Goal: Task Accomplishment & Management: Complete application form

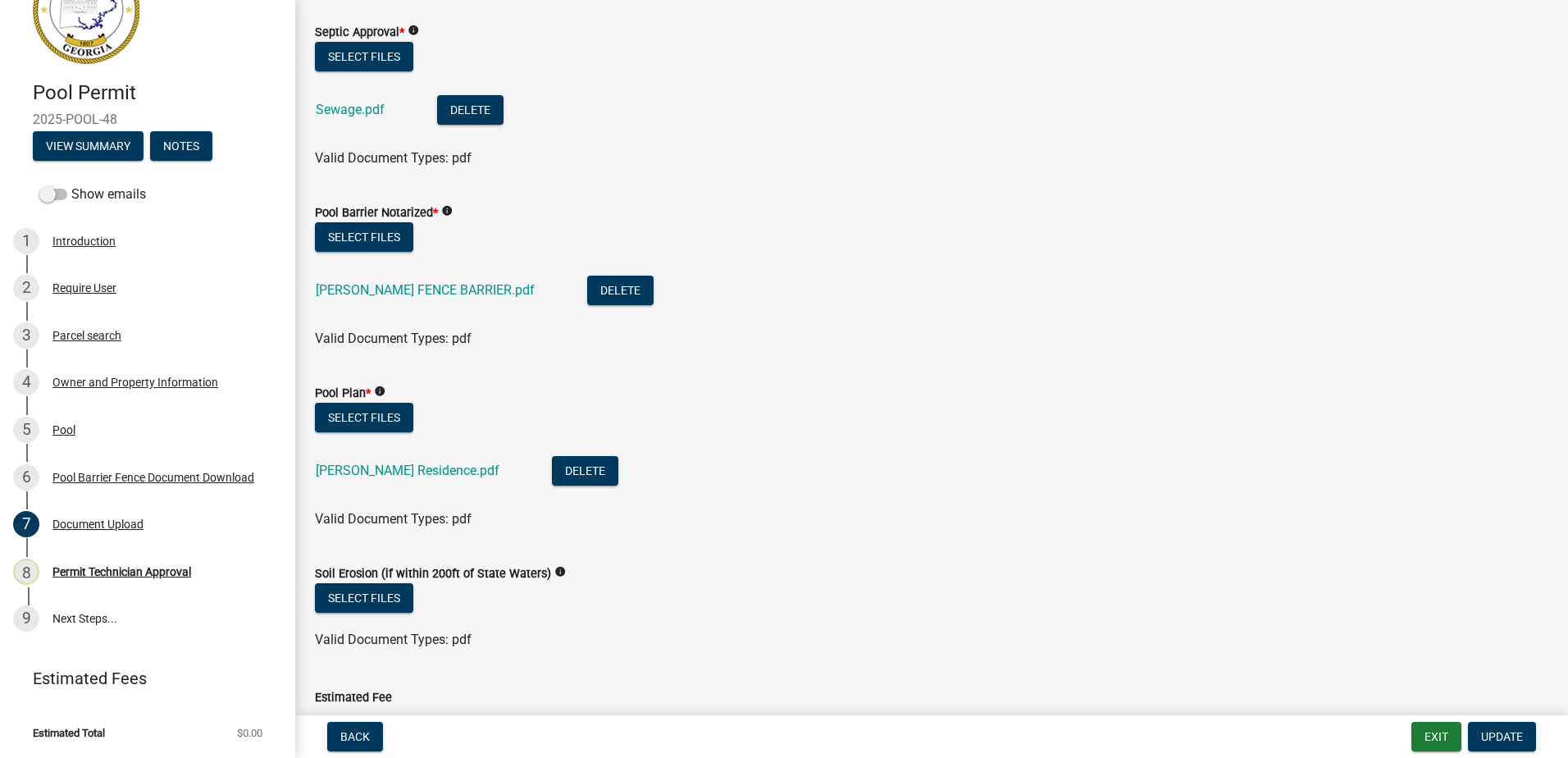
scroll to position [438, 0]
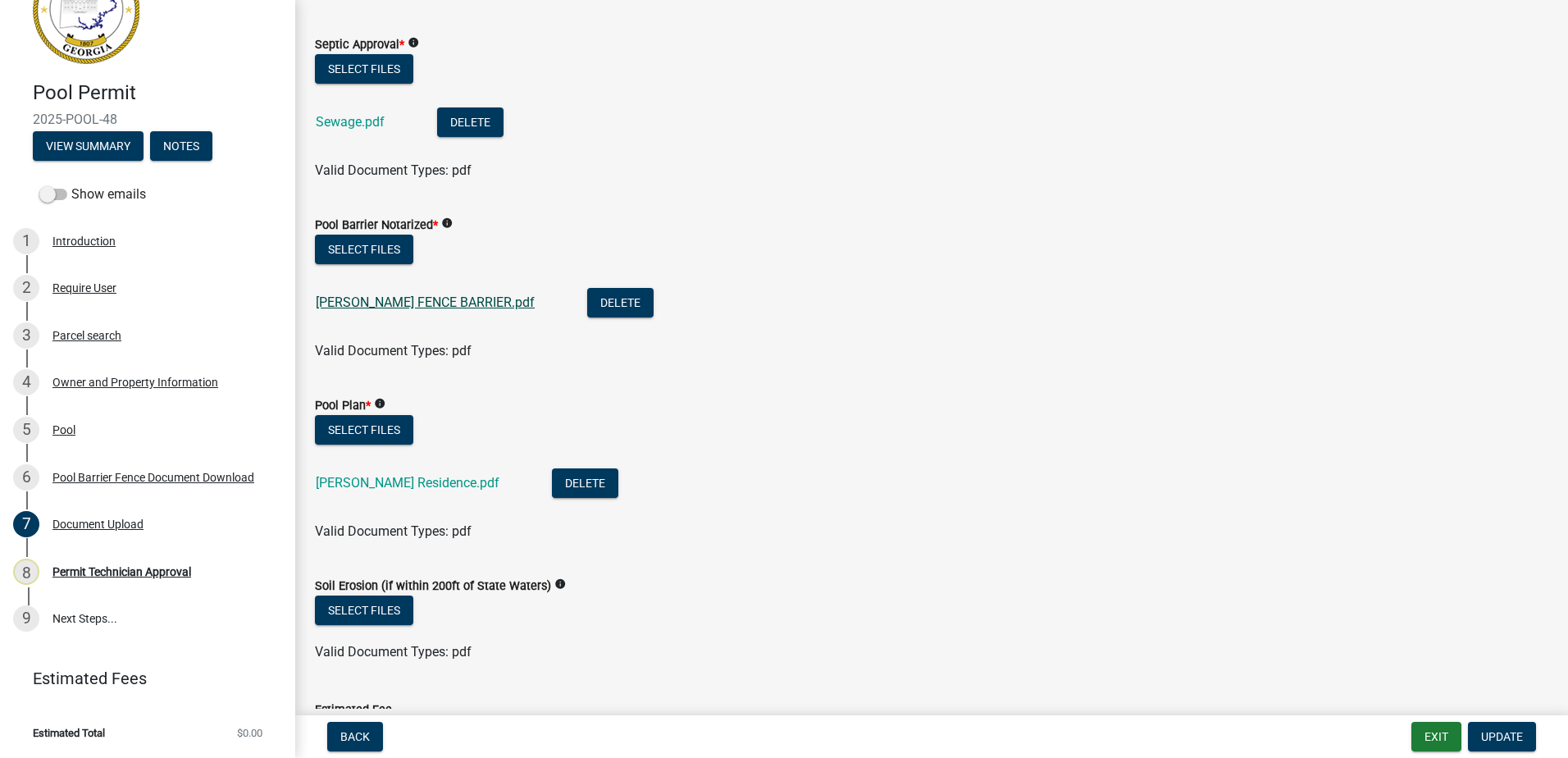
click at [376, 299] on link "[PERSON_NAME] FENCE BARRIER.pdf" at bounding box center [425, 302] width 218 height 16
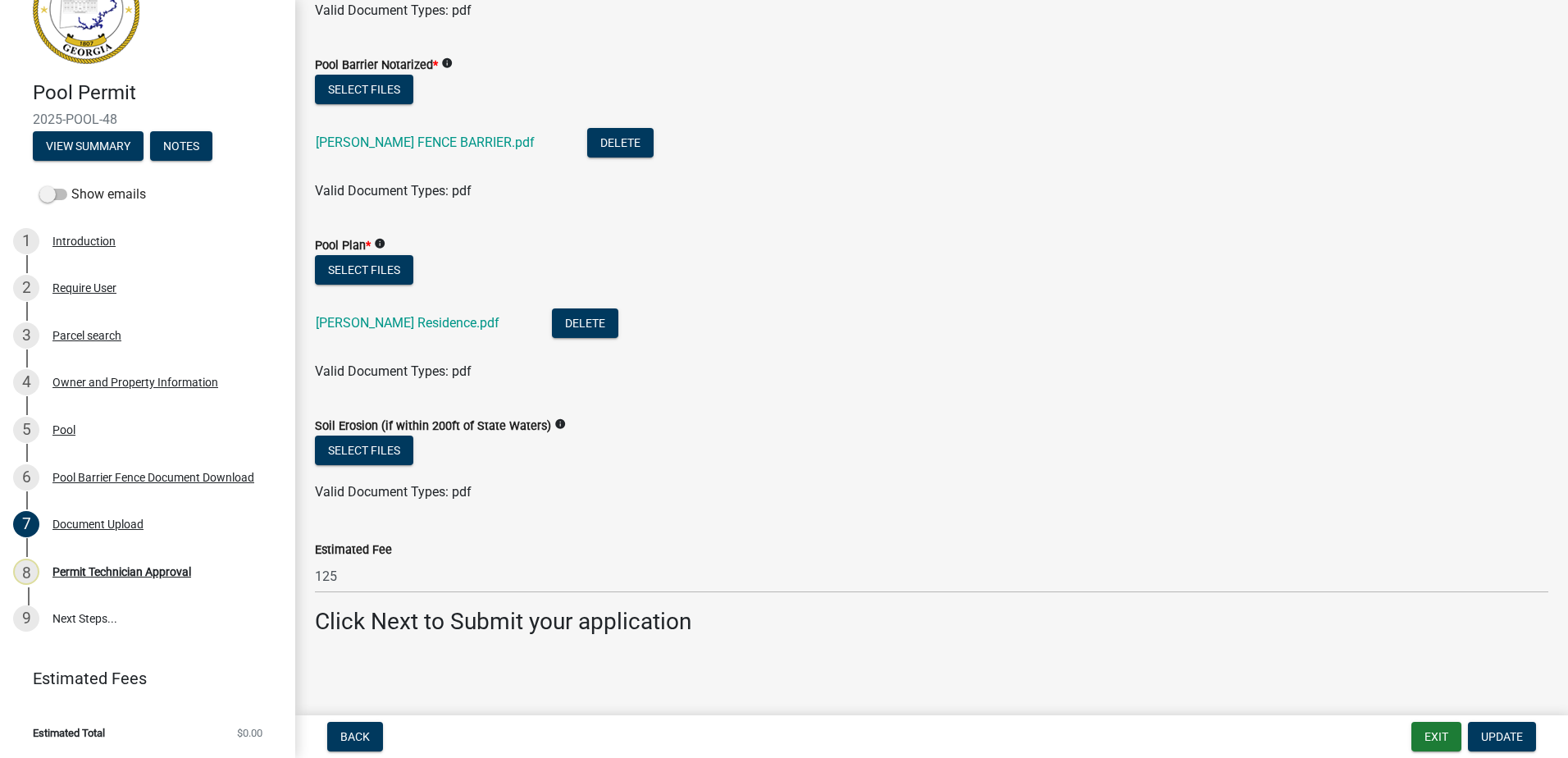
scroll to position [602, 0]
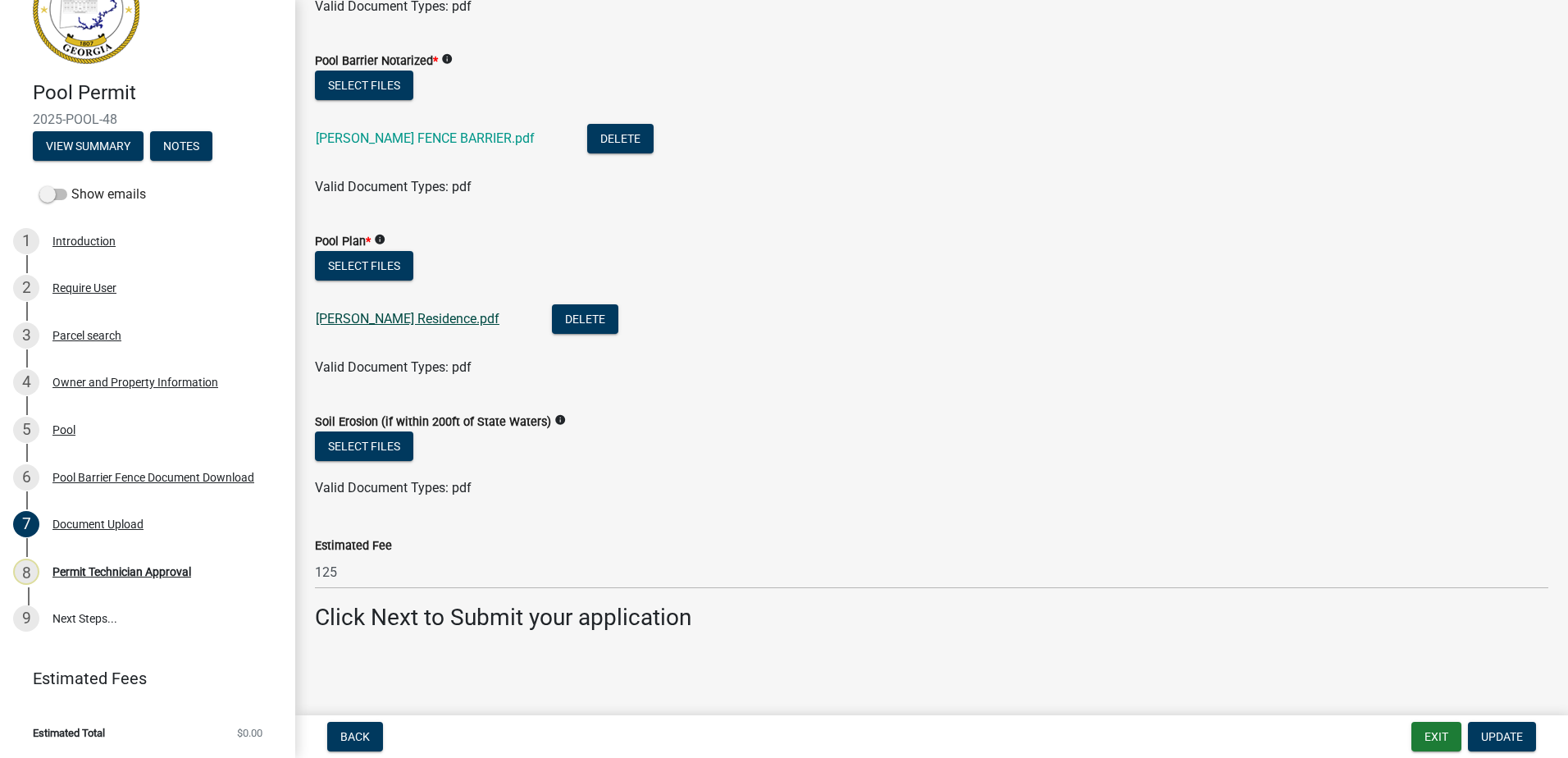
click at [378, 323] on link "[PERSON_NAME] Residence.pdf" at bounding box center [407, 319] width 184 height 16
click at [75, 572] on div "Permit Technician Approval" at bounding box center [122, 572] width 139 height 12
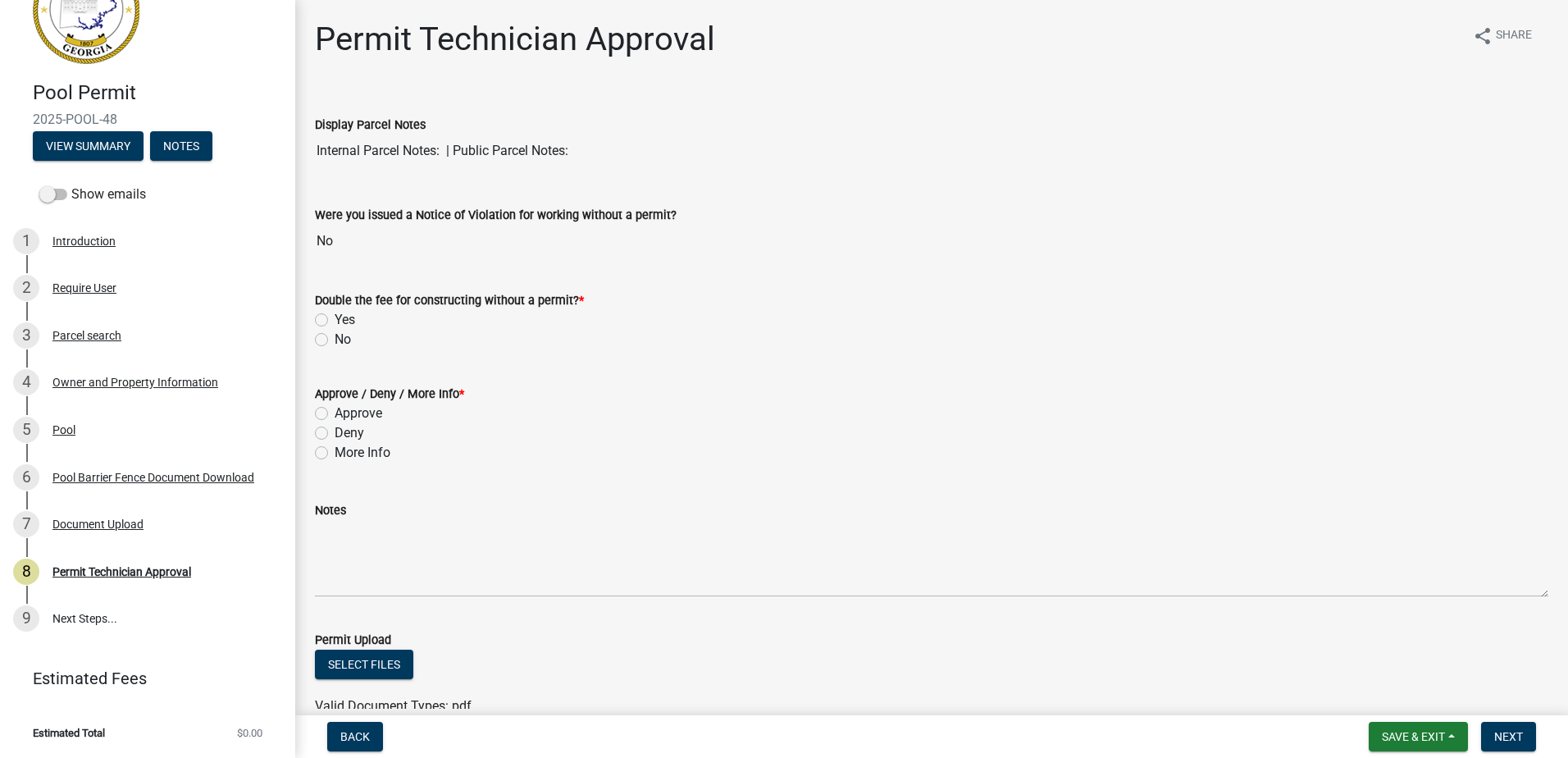
click at [335, 337] on label "No" at bounding box center [343, 340] width 17 height 20
click at [335, 337] on input "No" at bounding box center [340, 335] width 11 height 11
radio input "true"
click at [335, 412] on label "Approve" at bounding box center [358, 413] width 48 height 20
click at [335, 412] on input "Approve" at bounding box center [340, 408] width 11 height 11
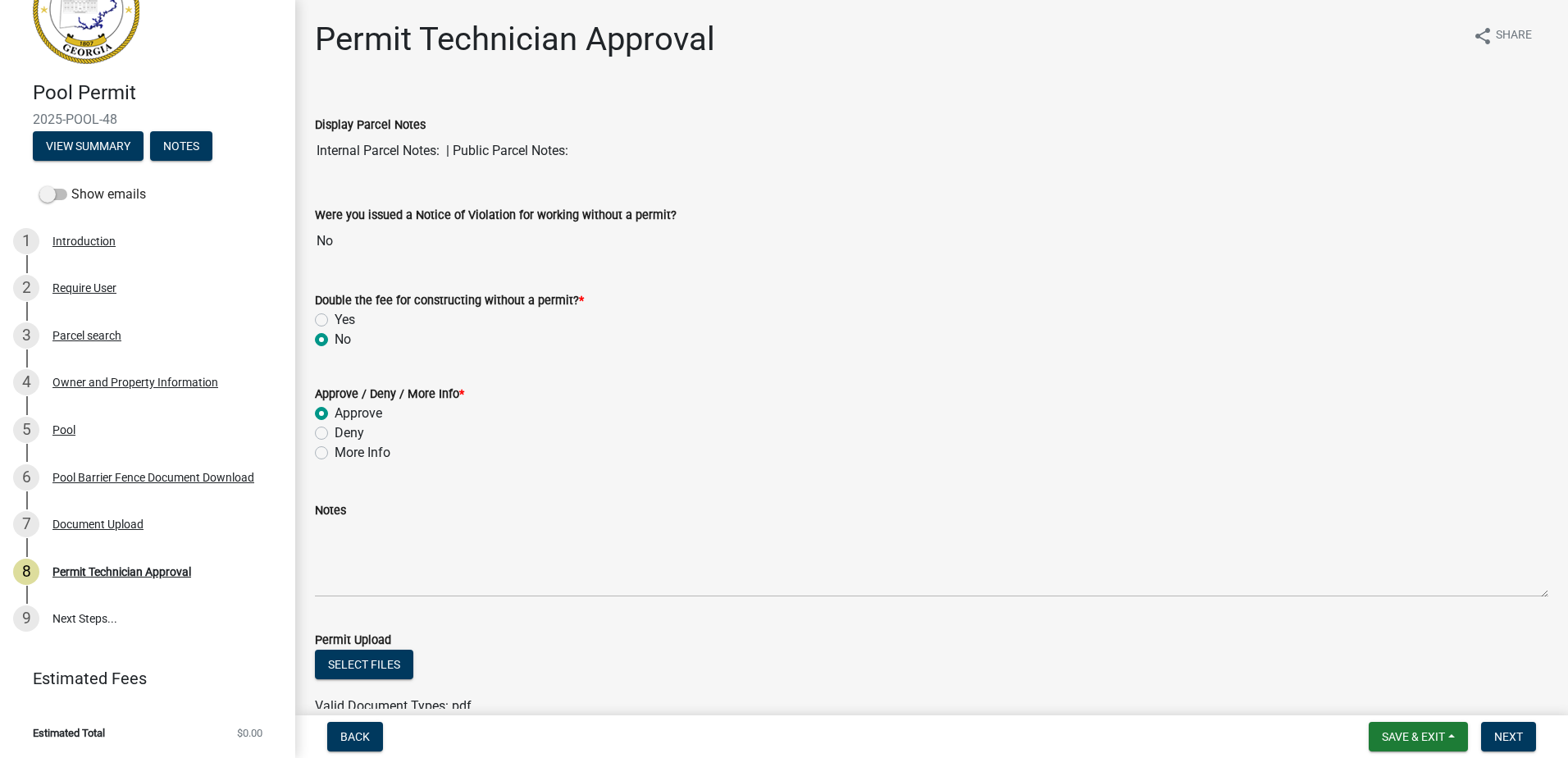
radio input "true"
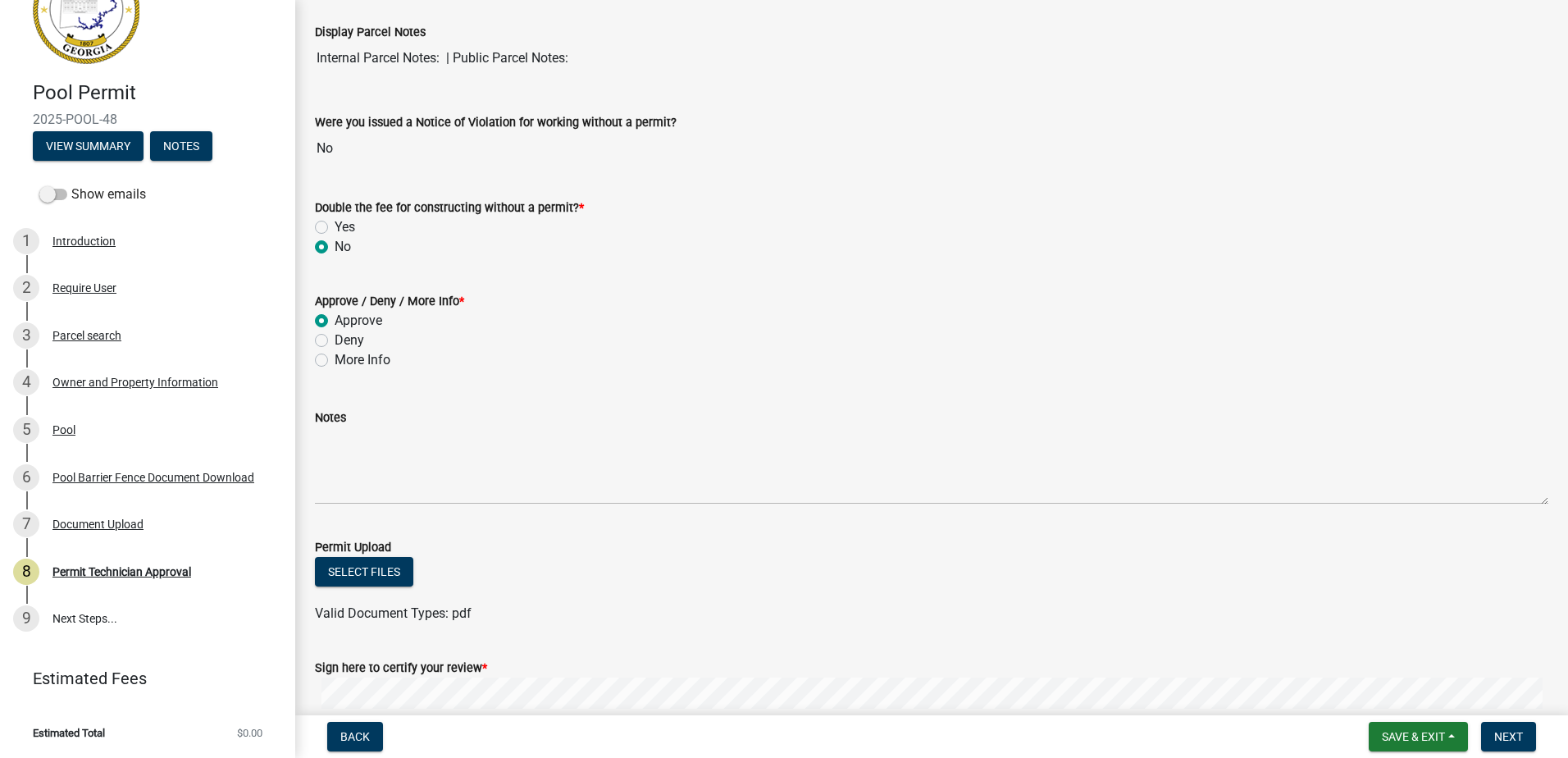
scroll to position [296, 0]
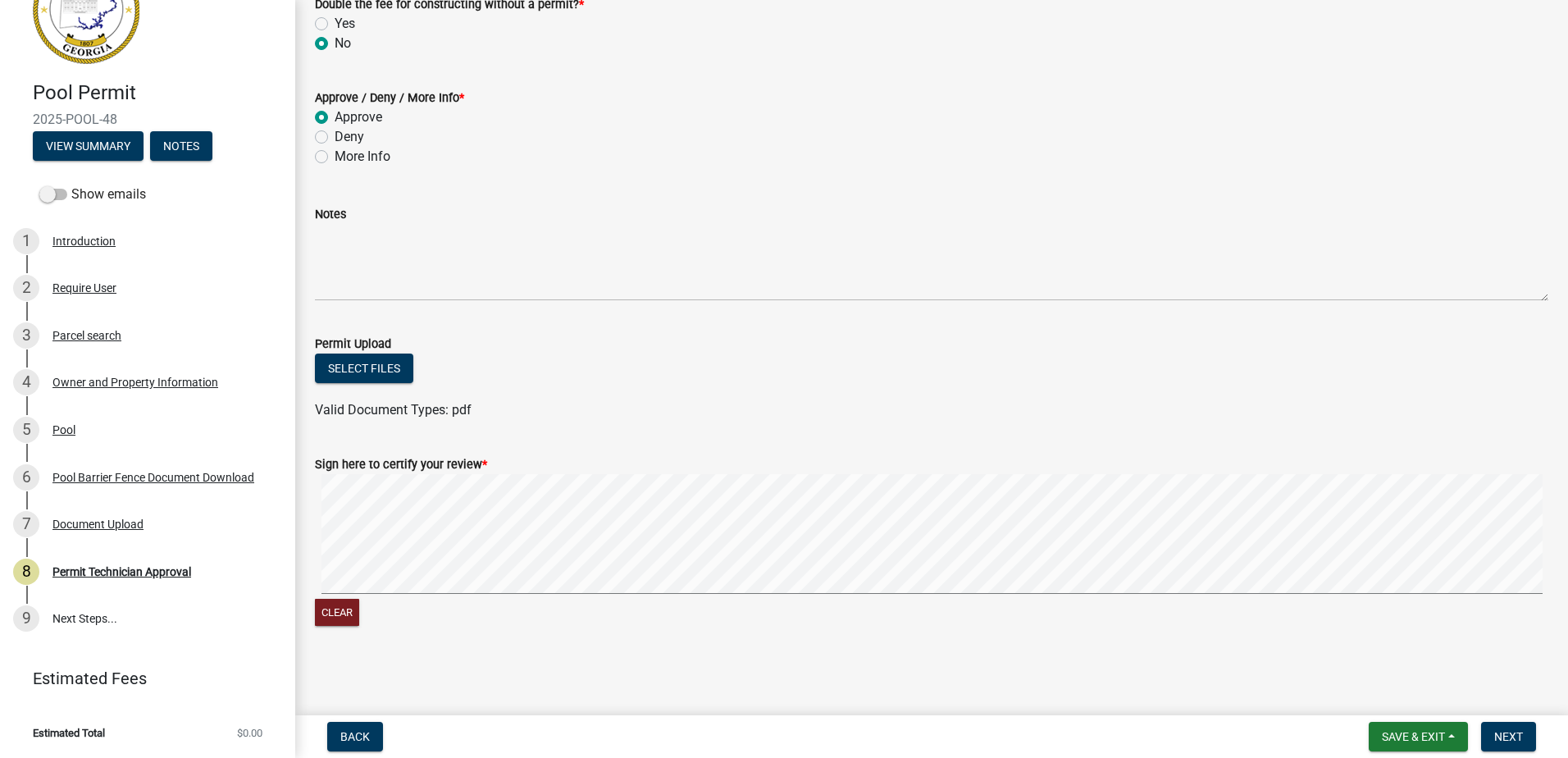
click at [711, 430] on wm-data-entity-input-list "Display Parcel Notes Internal Parcel Notes: | Public Parcel Notes: Were you iss…" at bounding box center [931, 220] width 1233 height 849
click at [1501, 744] on button "Next" at bounding box center [1507, 737] width 55 height 30
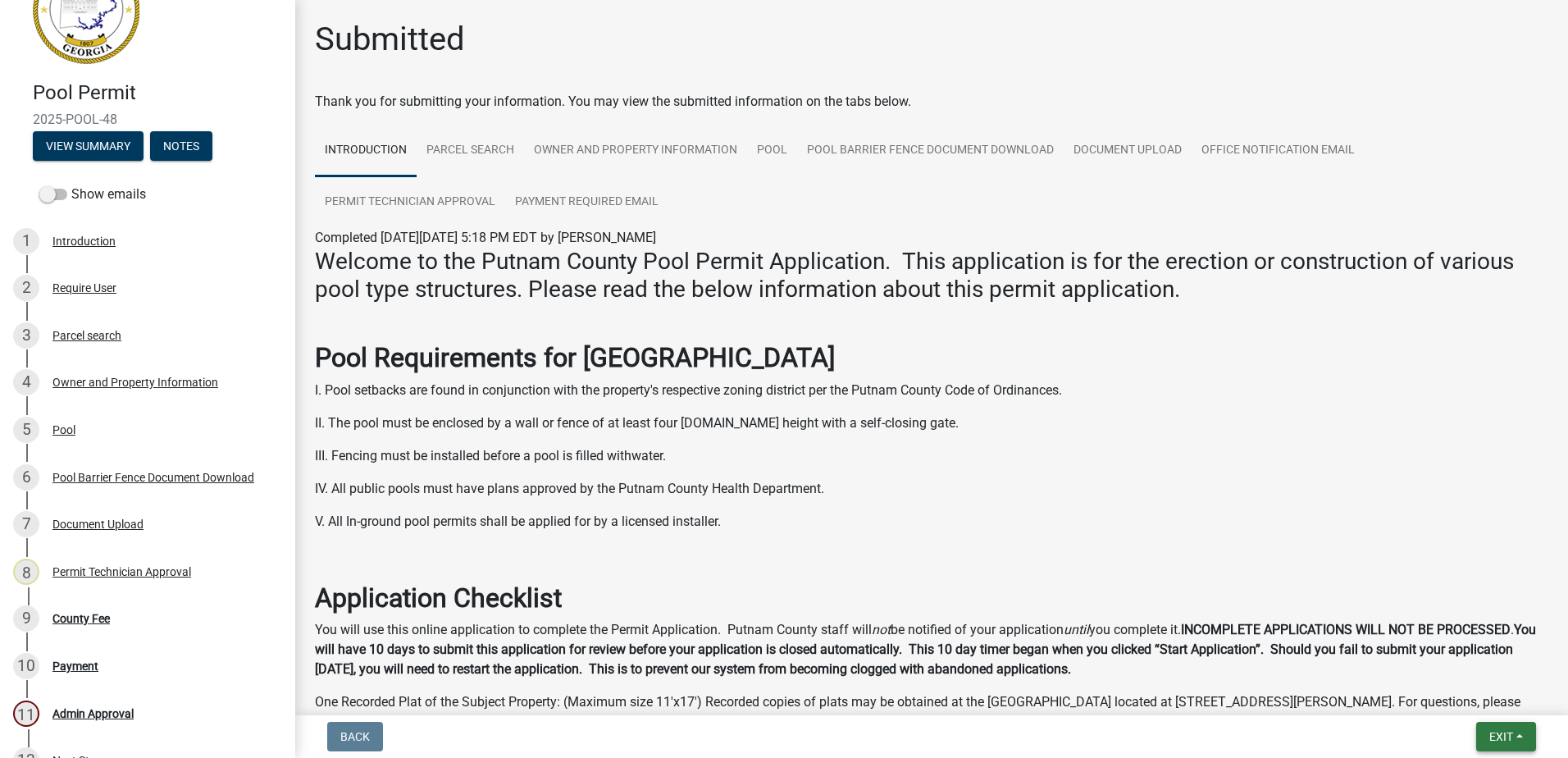
click at [1502, 735] on span "Exit" at bounding box center [1501, 736] width 24 height 13
click at [1468, 704] on button "Save & Exit" at bounding box center [1471, 694] width 131 height 40
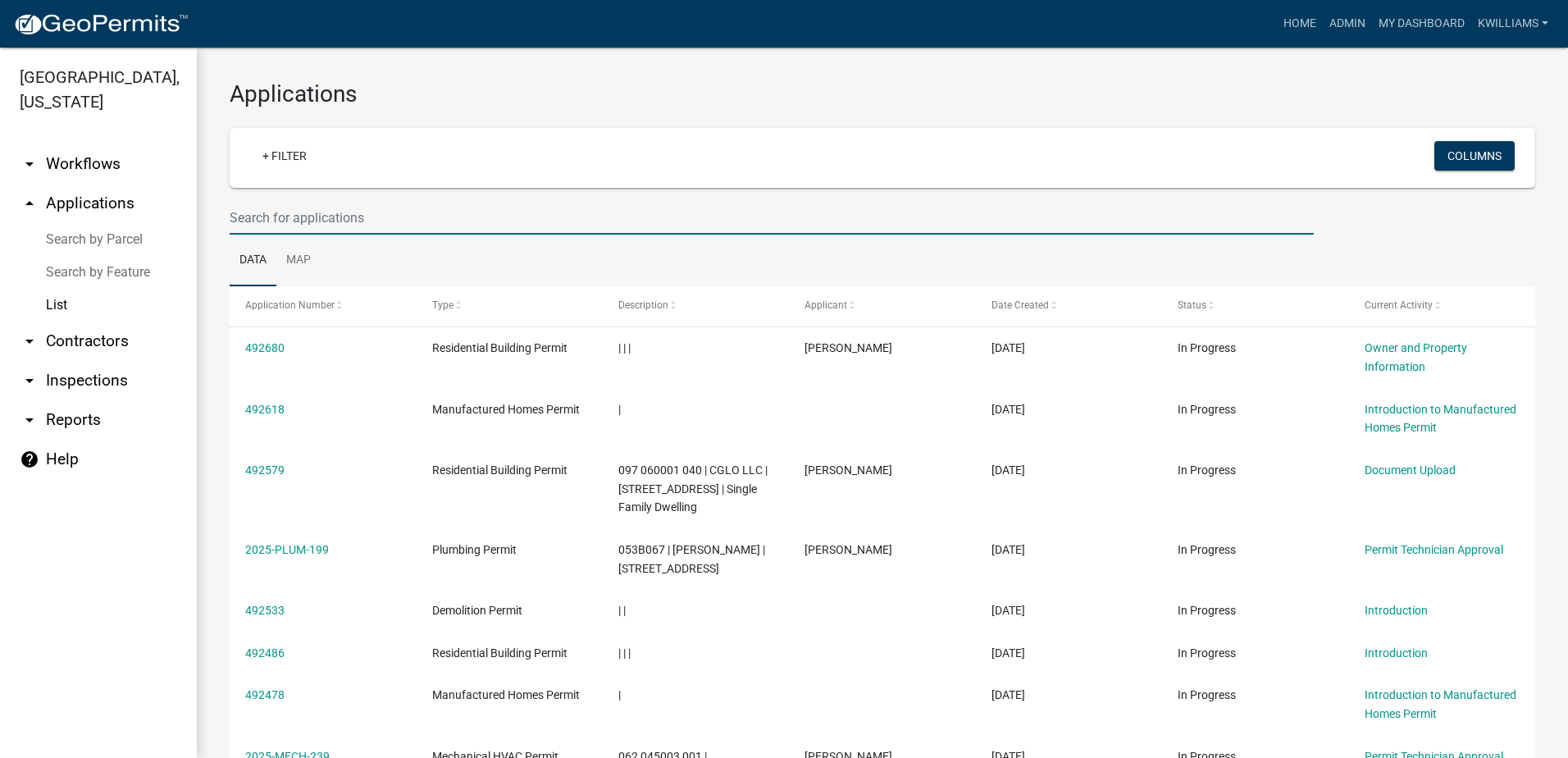
click at [264, 214] on input "text" at bounding box center [772, 218] width 1084 height 34
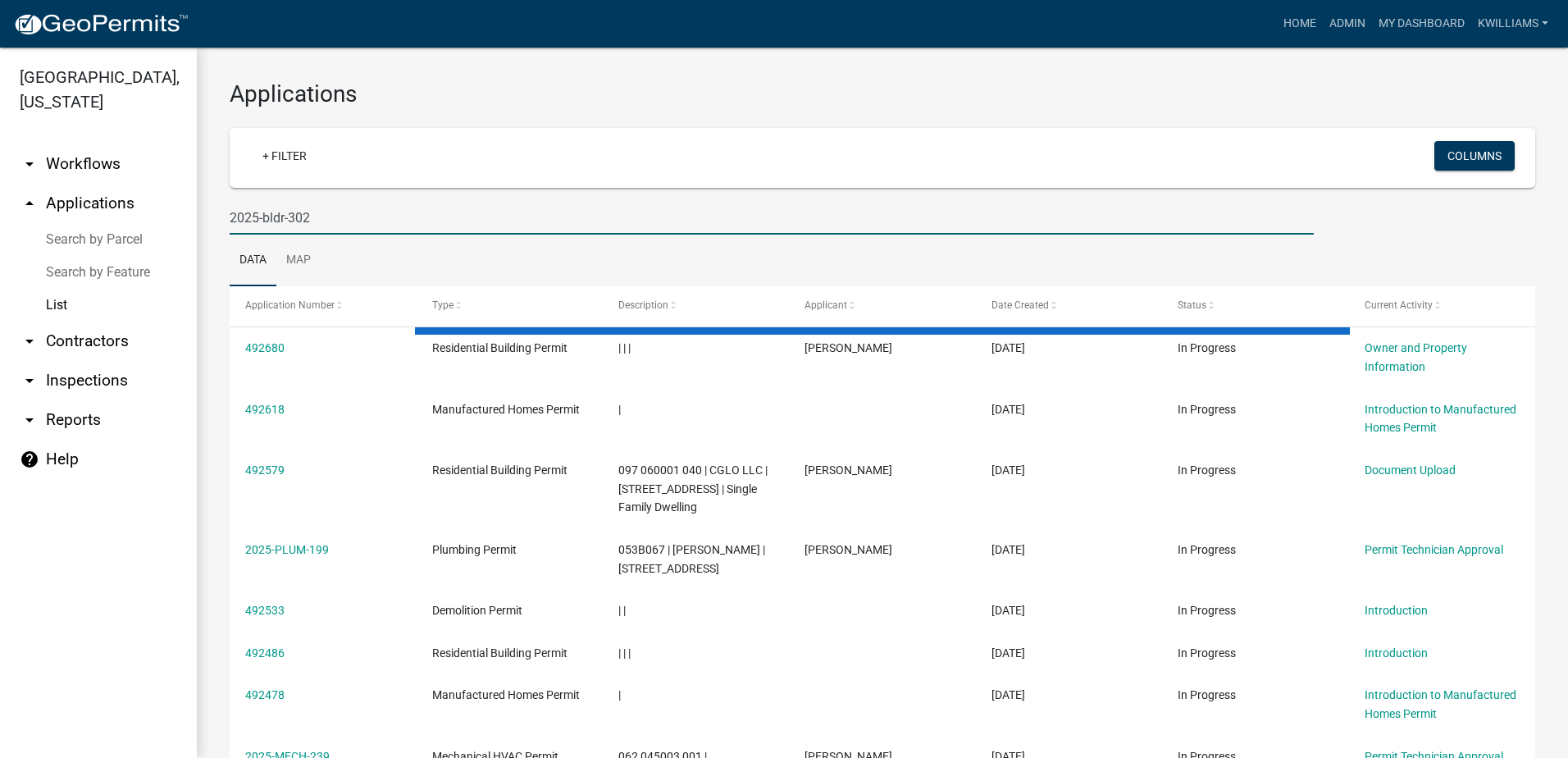
type input "2025-bldr-302"
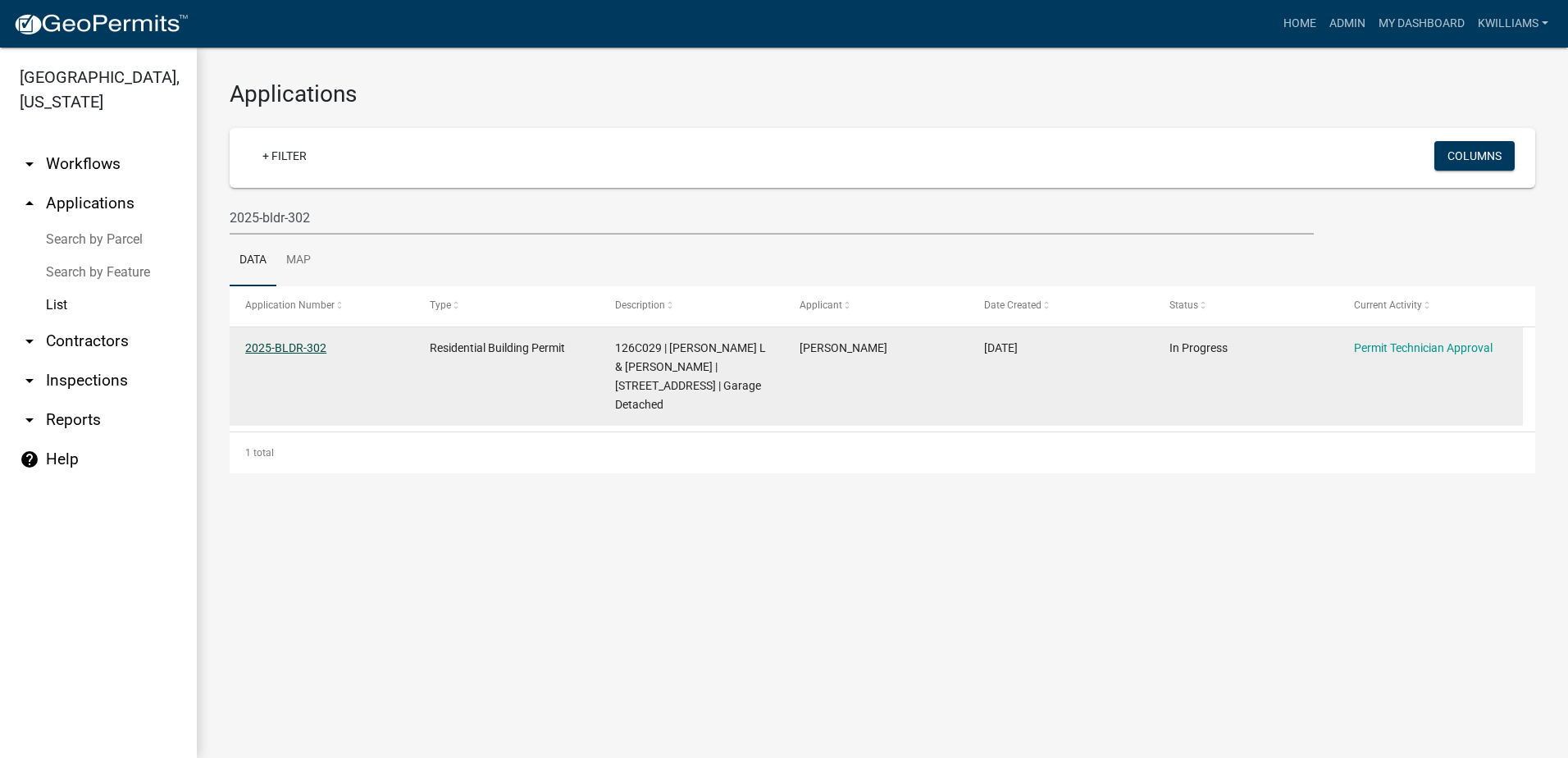
click at [317, 343] on link "2025-BLDR-302" at bounding box center [286, 348] width 81 height 13
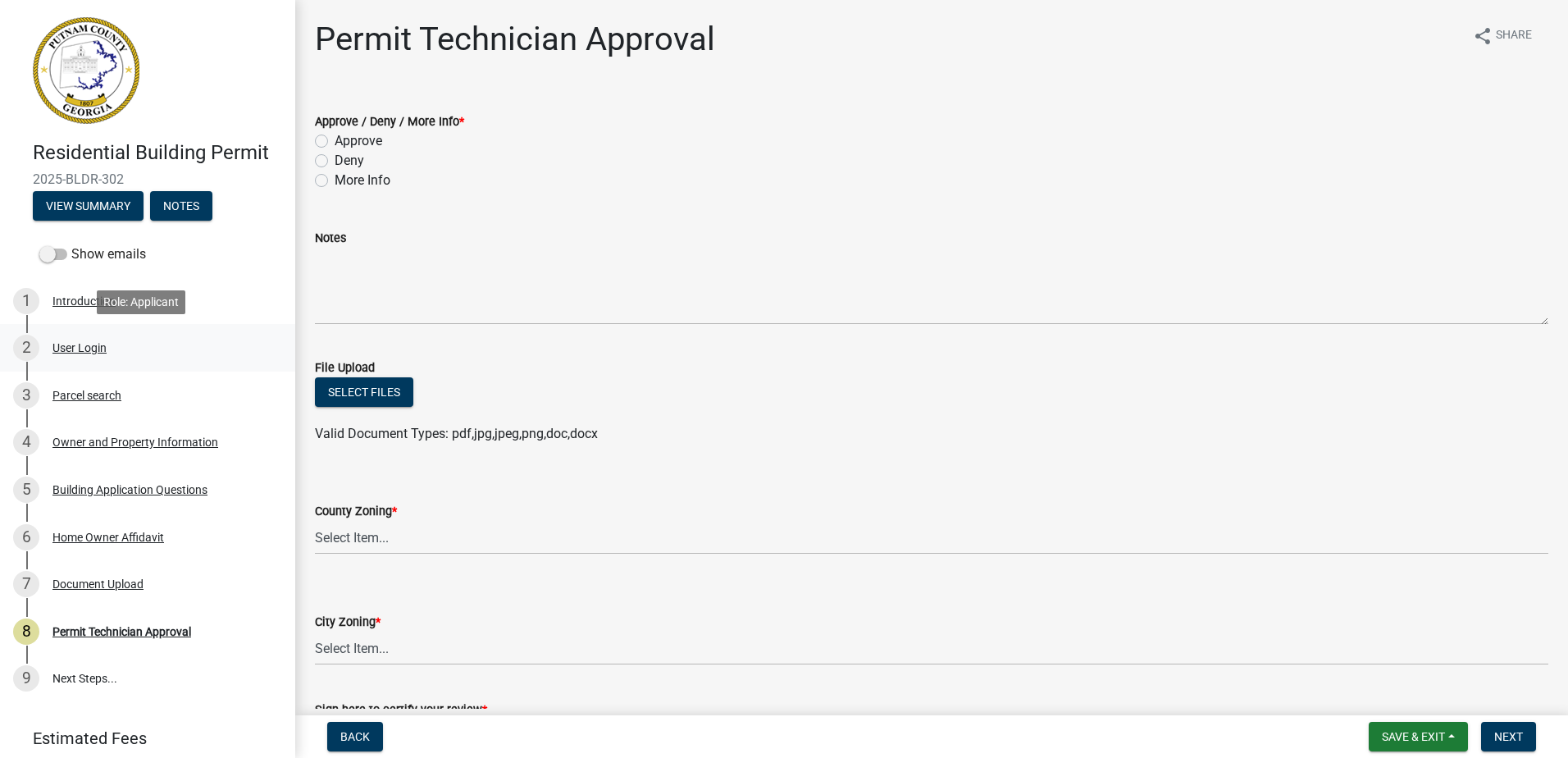
click at [68, 346] on div "User Login" at bounding box center [79, 348] width 55 height 12
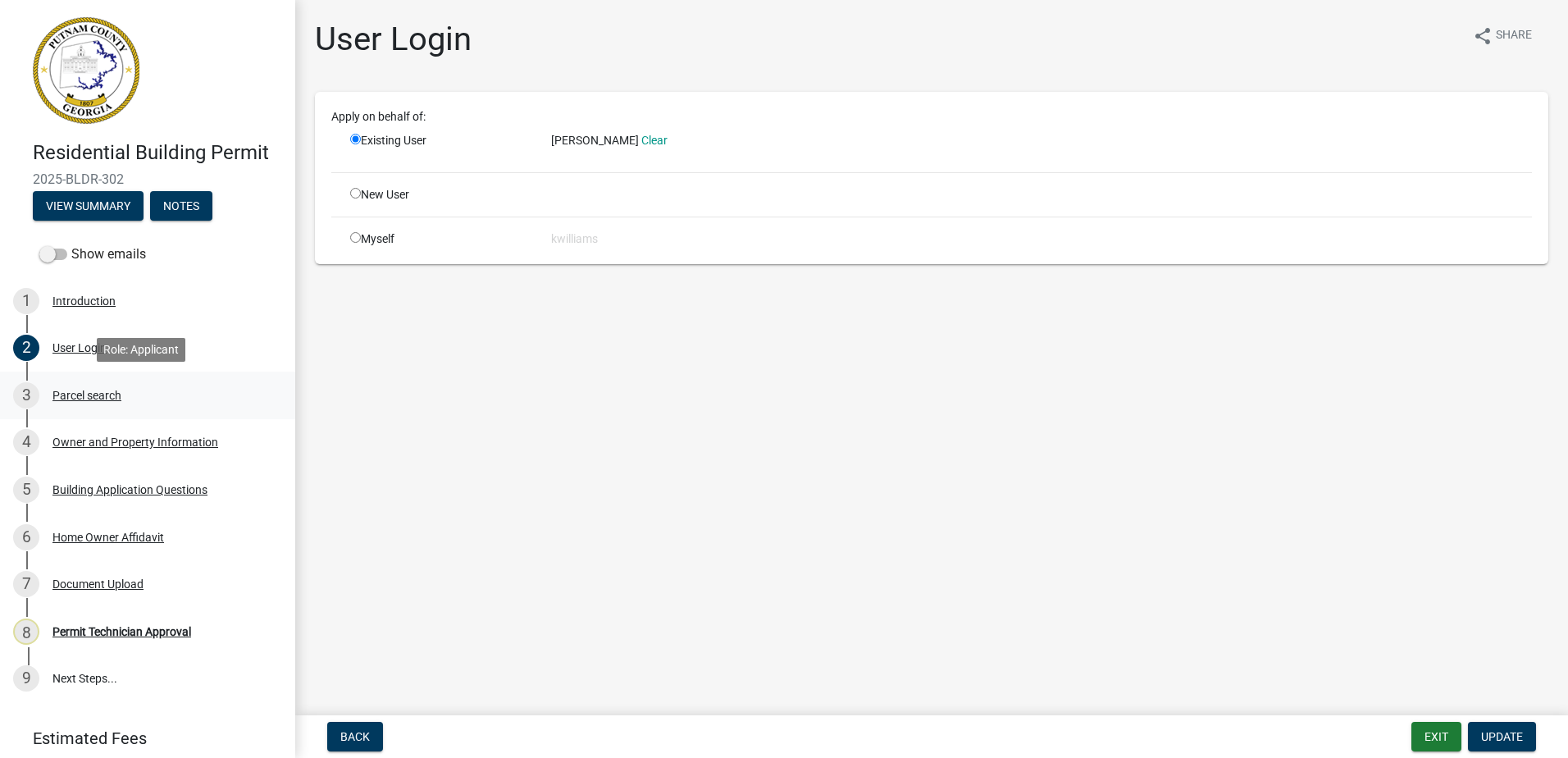
click at [79, 388] on div "3 Parcel search" at bounding box center [141, 395] width 256 height 26
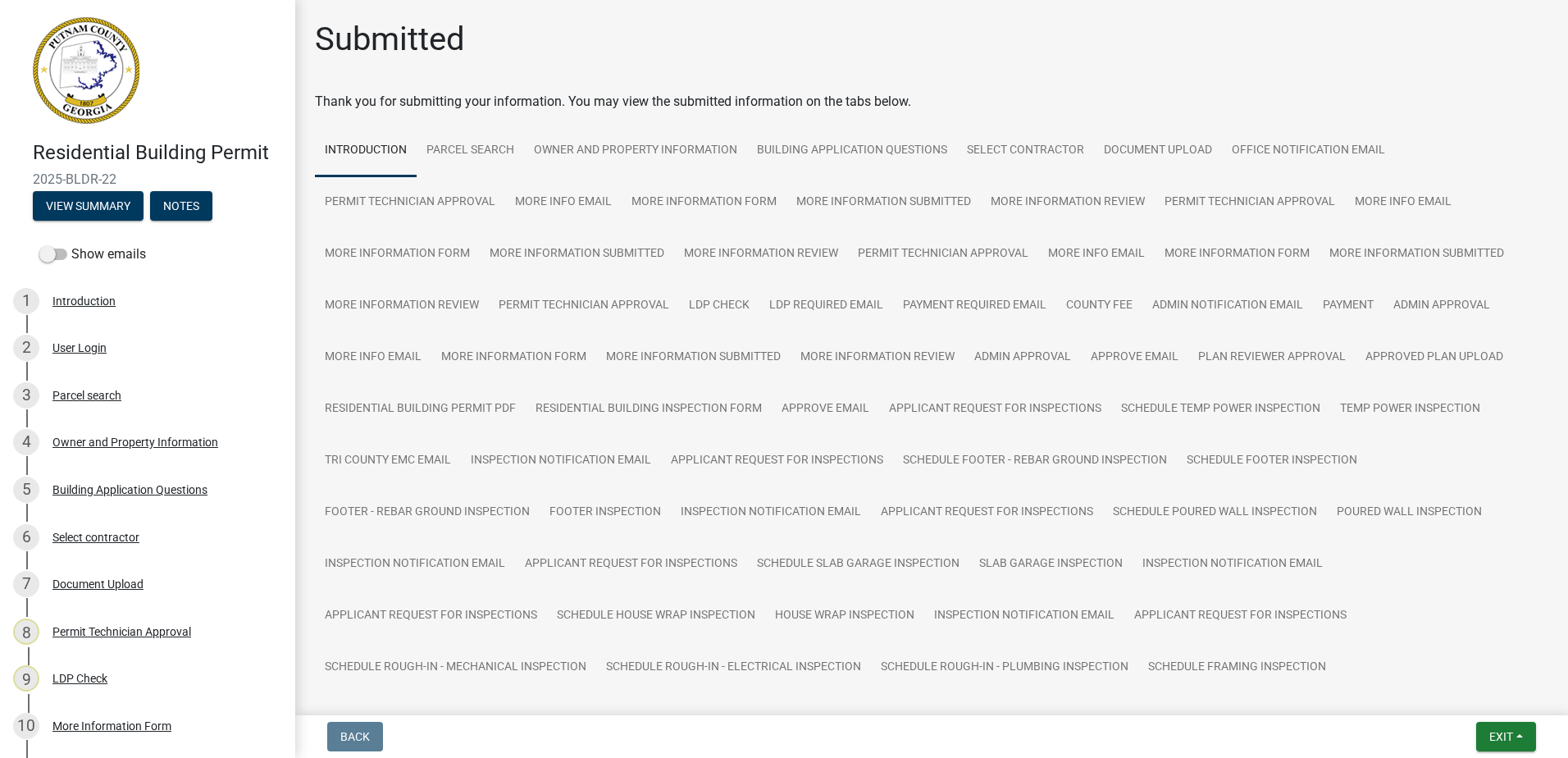
scroll to position [328, 0]
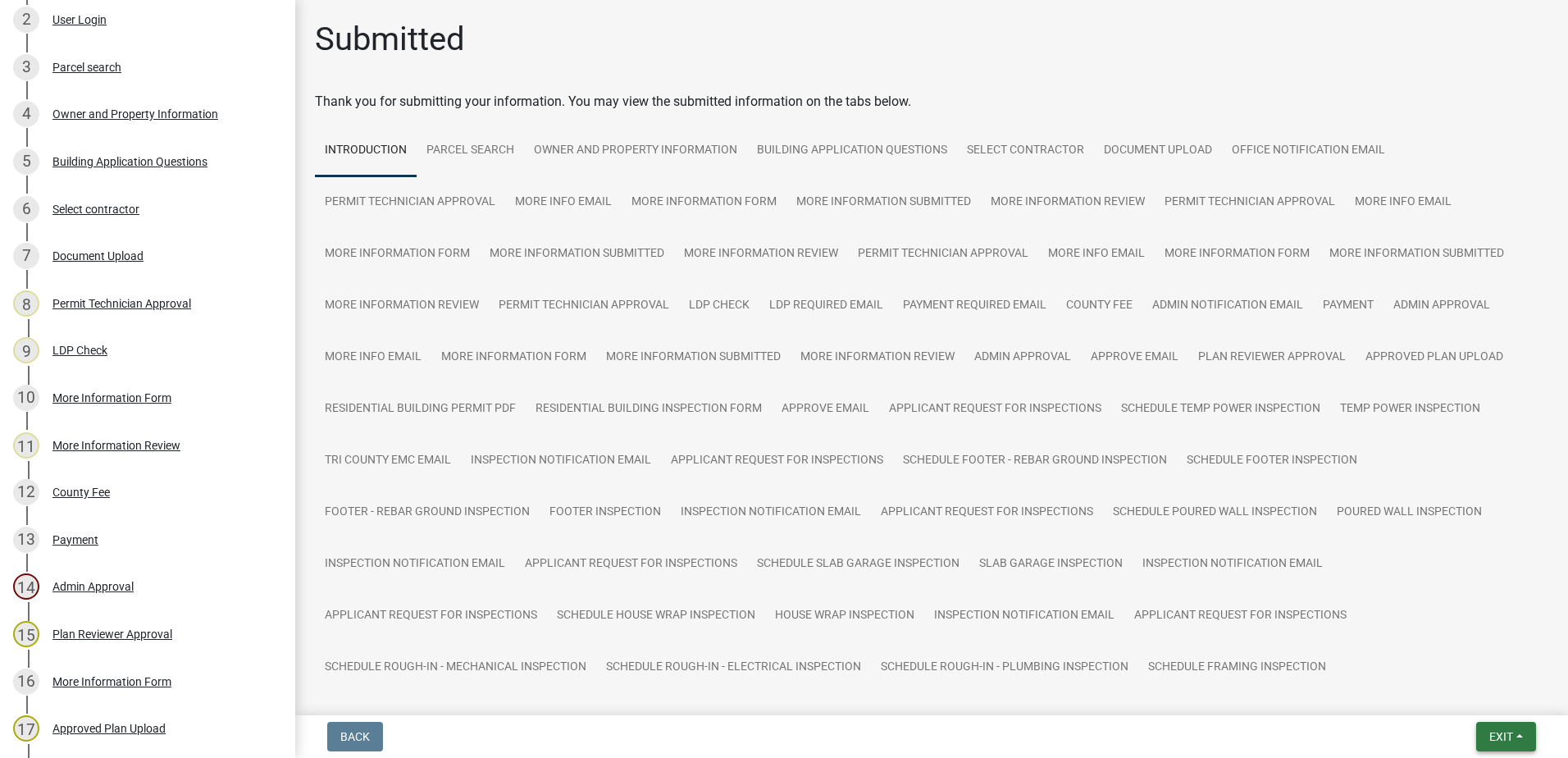
click at [1481, 751] on button "Exit" at bounding box center [1505, 737] width 60 height 30
click at [1490, 737] on span "Exit" at bounding box center [1501, 736] width 24 height 13
click at [1483, 725] on button "Exit" at bounding box center [1505, 737] width 60 height 30
click at [1464, 700] on button "Save & Exit" at bounding box center [1471, 694] width 131 height 40
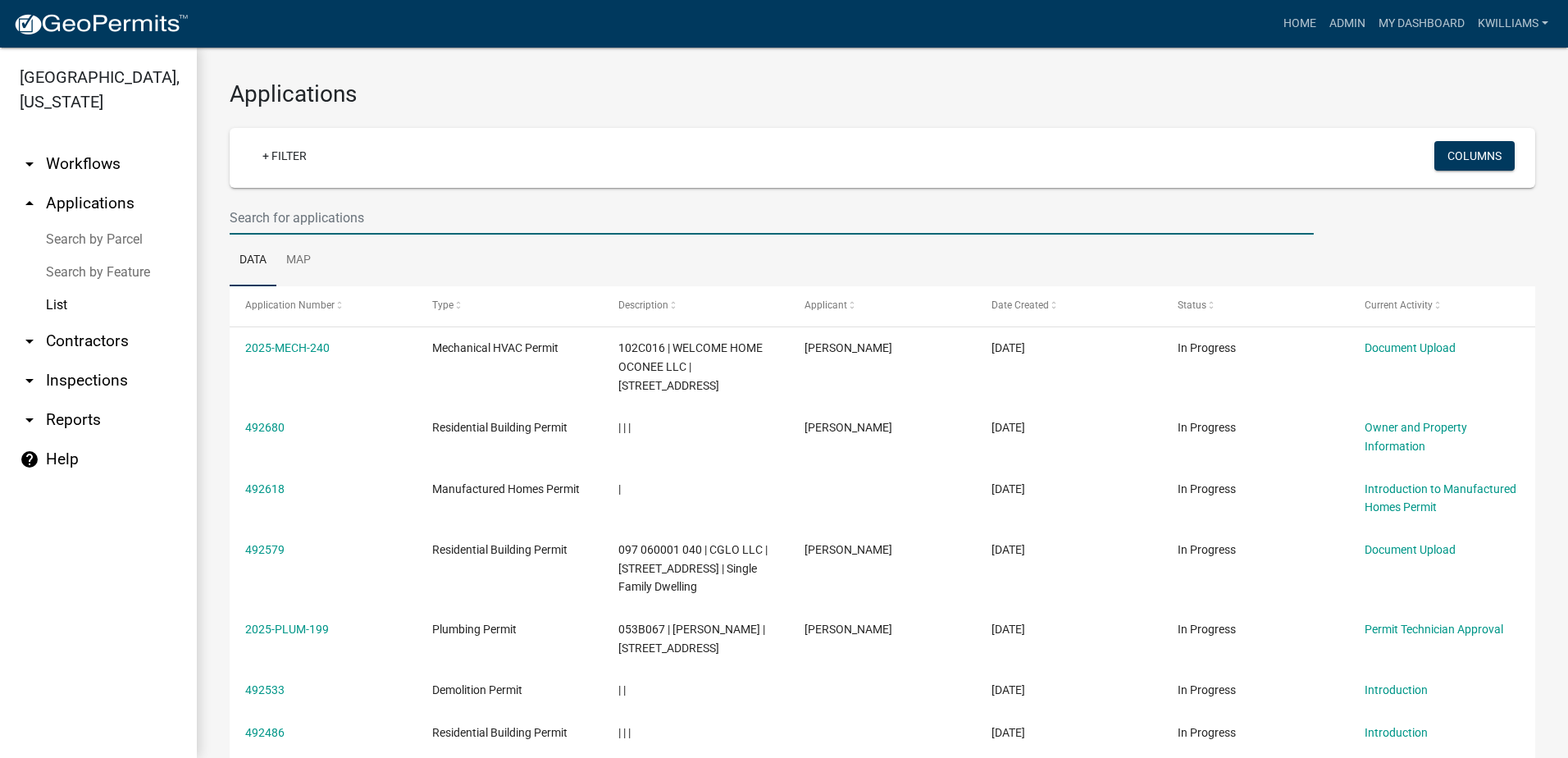
click at [250, 222] on input "text" at bounding box center [772, 218] width 1084 height 34
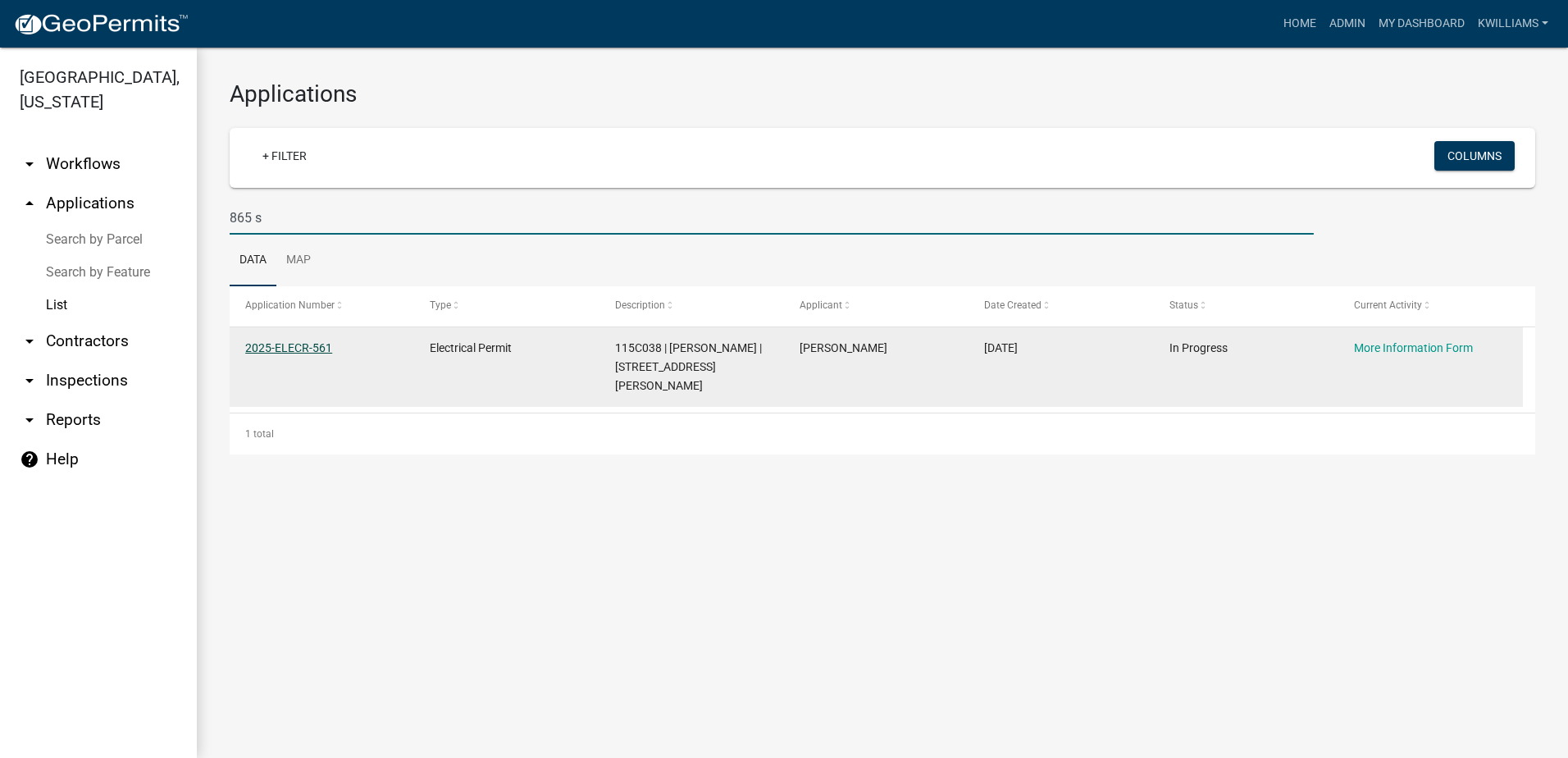
type input "865 s"
click at [280, 345] on link "2025-ELECR-561" at bounding box center [289, 348] width 87 height 13
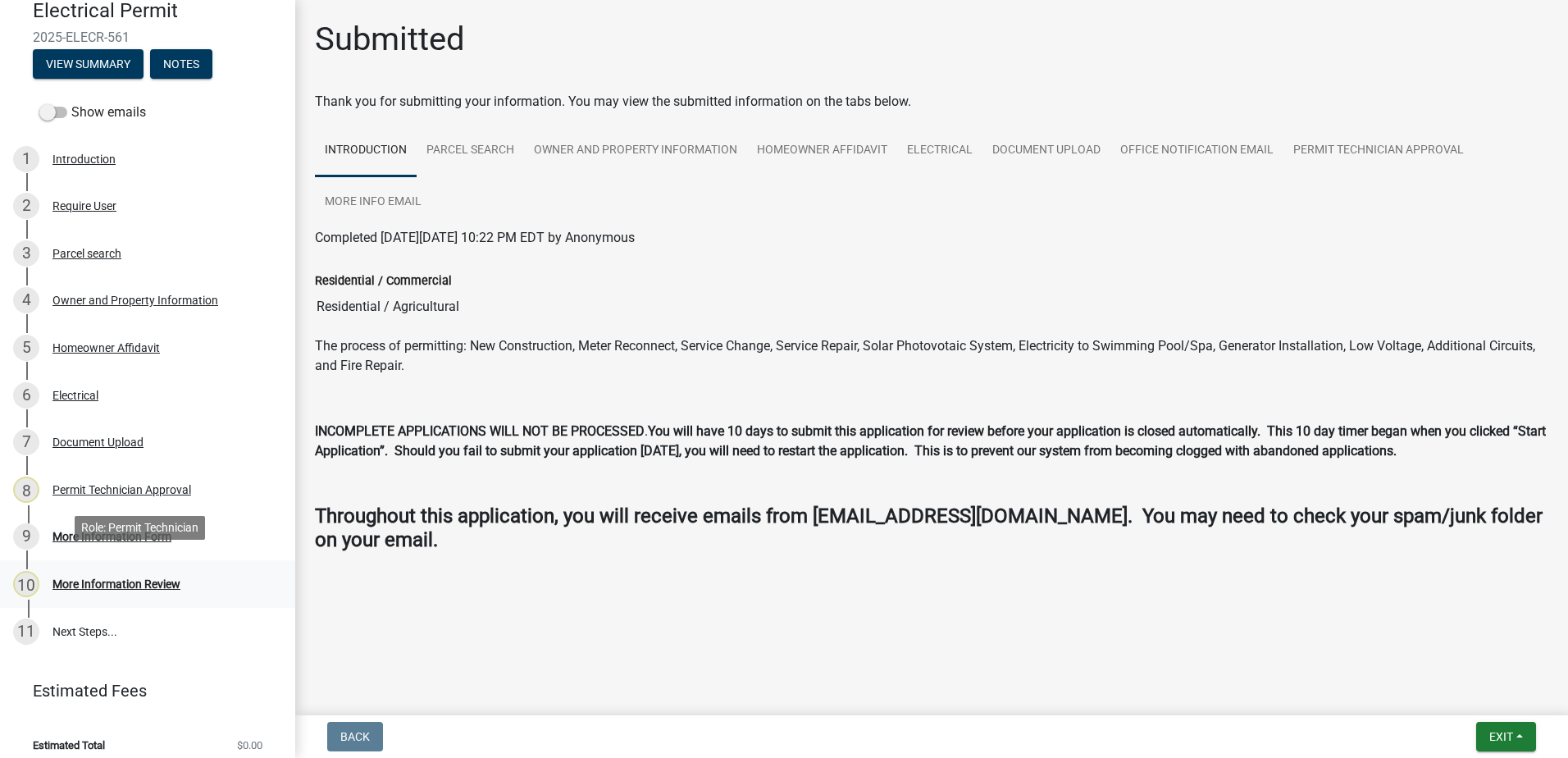
scroll to position [154, 0]
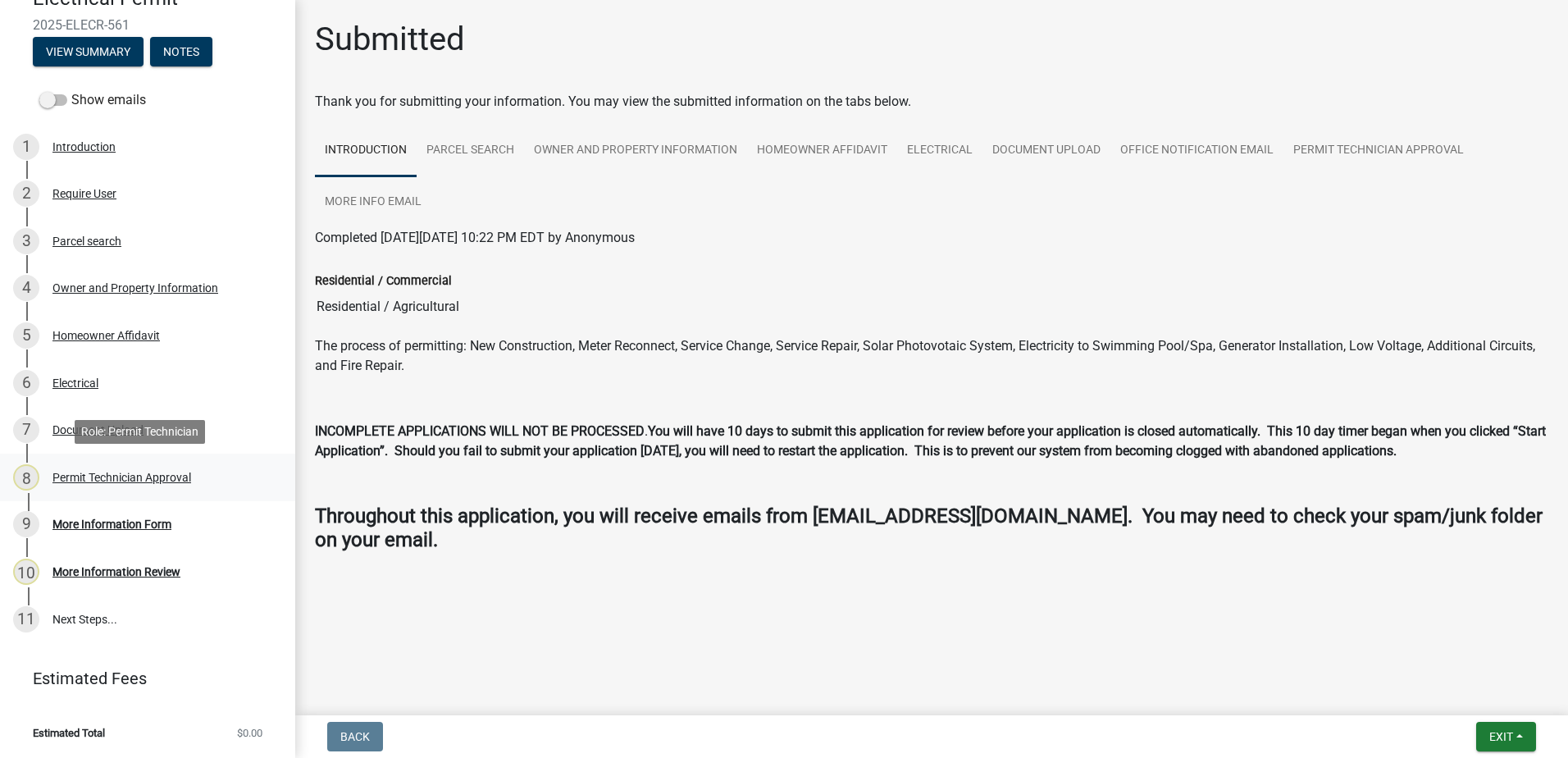
click at [76, 464] on div "8 Permit Technician Approval" at bounding box center [141, 477] width 256 height 26
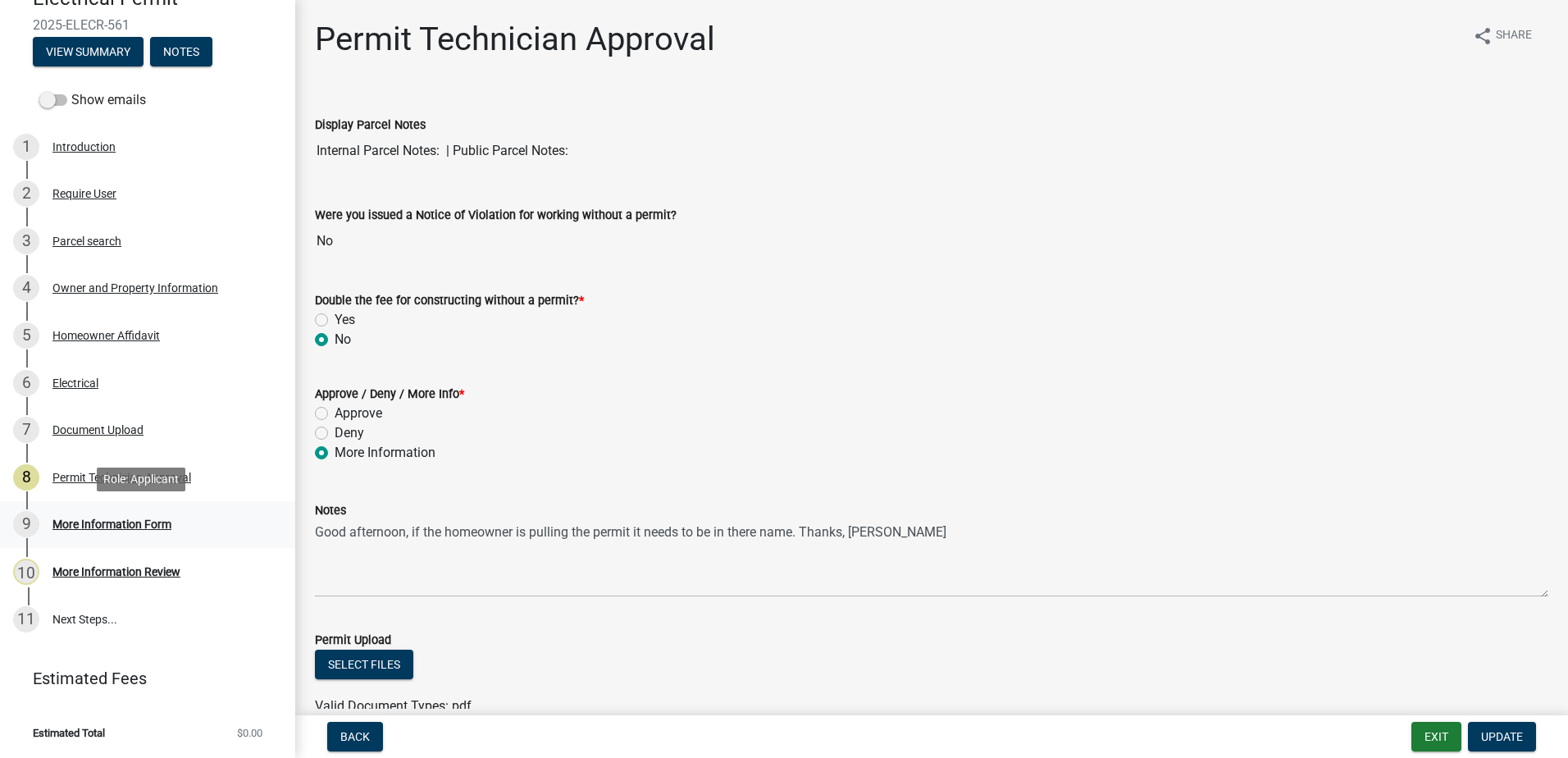
click at [100, 522] on div "More Information Form" at bounding box center [112, 525] width 119 height 12
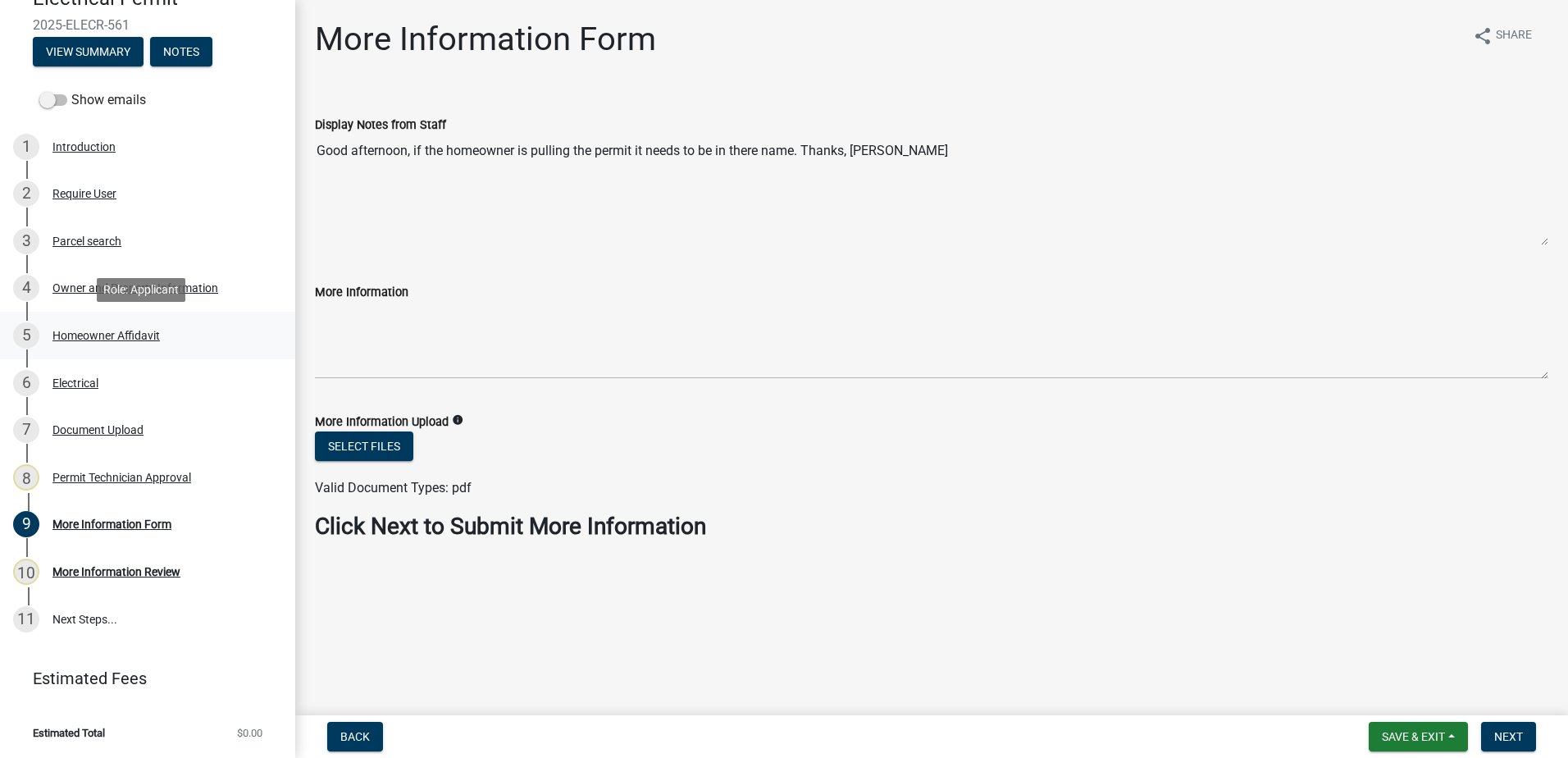
click at [86, 332] on div "Homeowner Affidavit" at bounding box center [106, 336] width 107 height 12
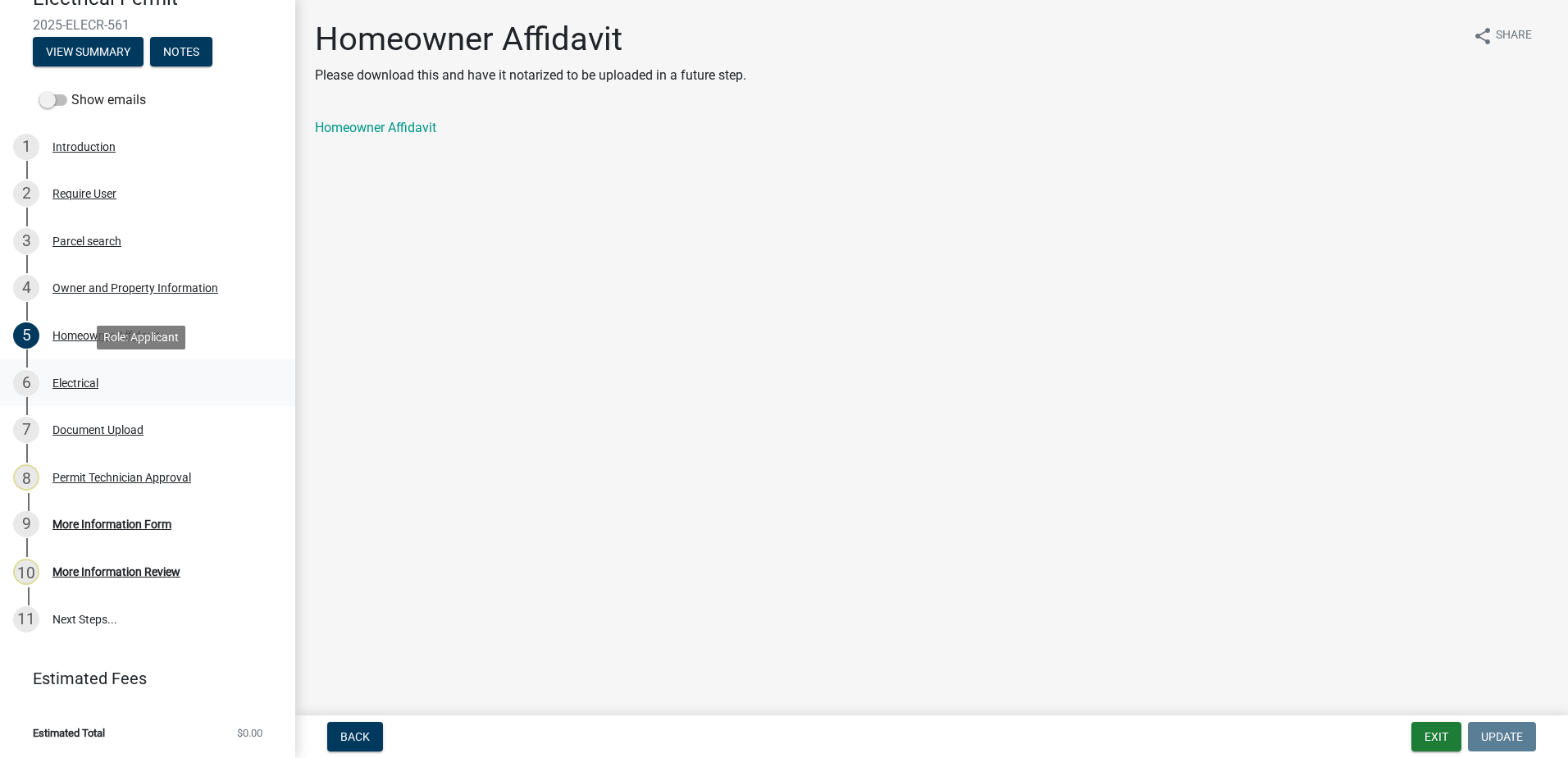
click at [58, 379] on div "Electrical" at bounding box center [75, 383] width 46 height 12
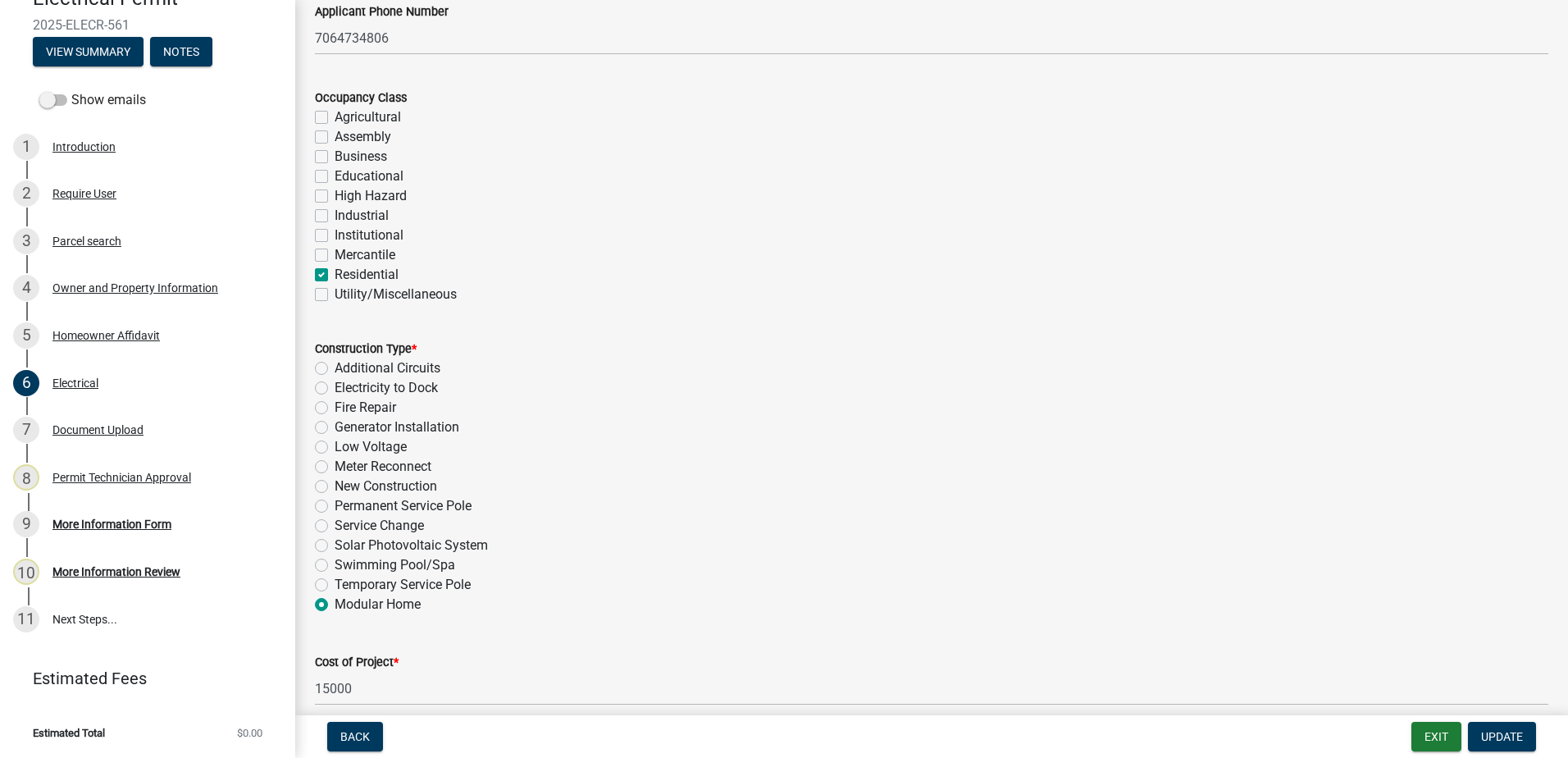
scroll to position [164, 0]
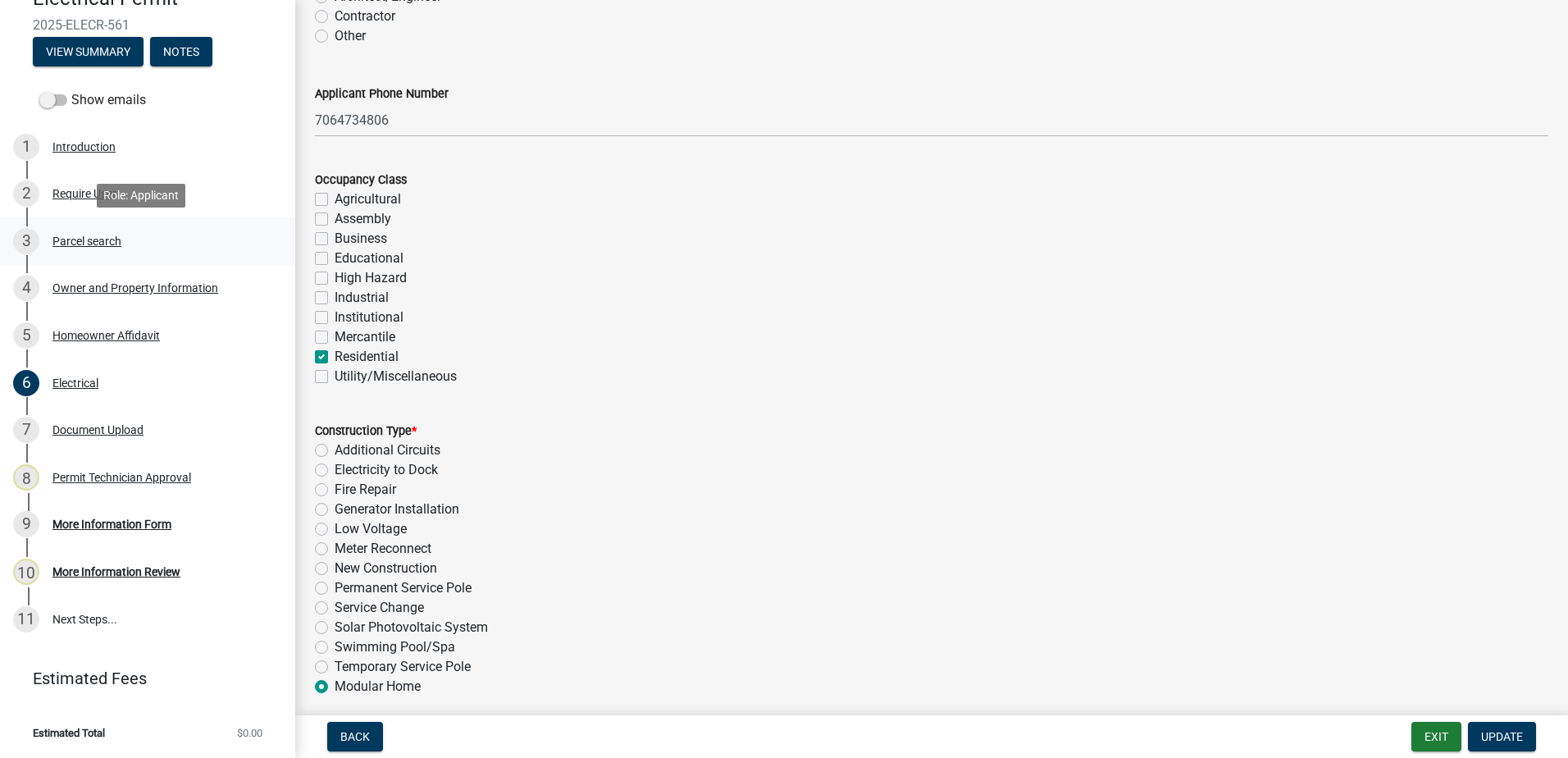
click at [81, 237] on div "Parcel search" at bounding box center [86, 241] width 69 height 12
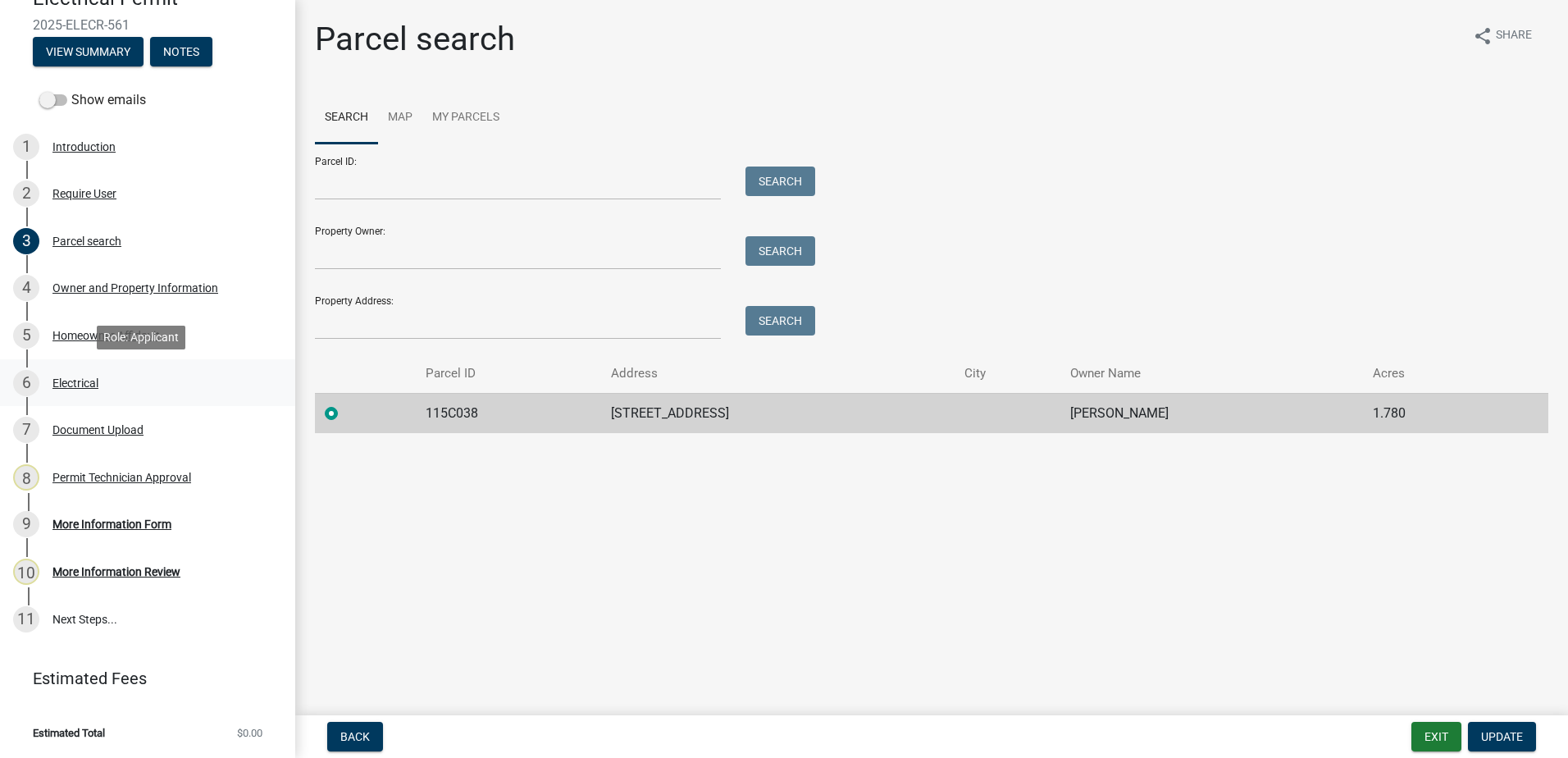
click at [61, 388] on div "Electrical" at bounding box center [75, 383] width 46 height 12
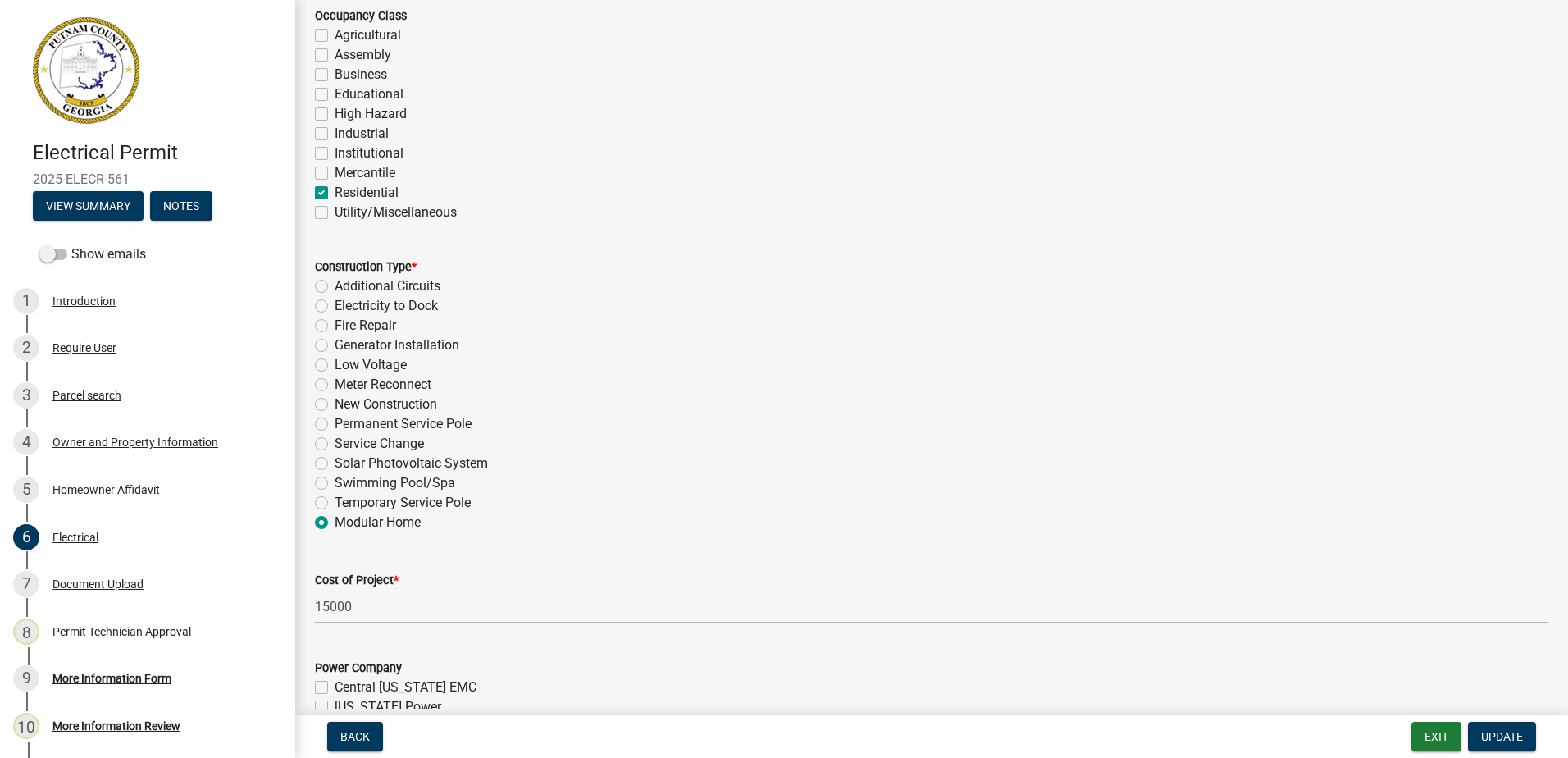
click at [335, 386] on label "Meter Reconnect" at bounding box center [382, 384] width 96 height 20
click at [335, 385] on input "Meter Reconnect" at bounding box center [340, 379] width 11 height 11
radio input "true"
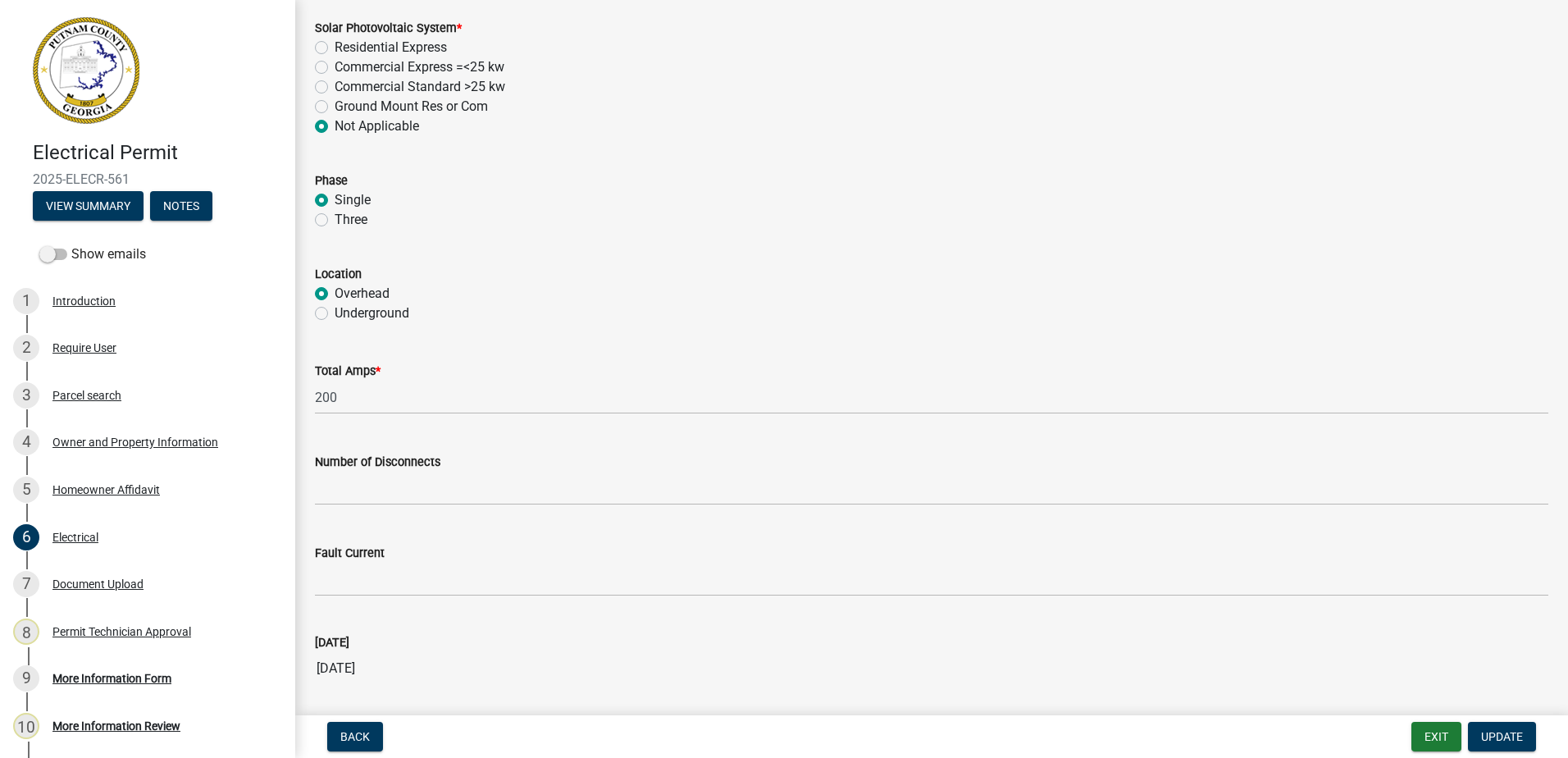
scroll to position [1551, 0]
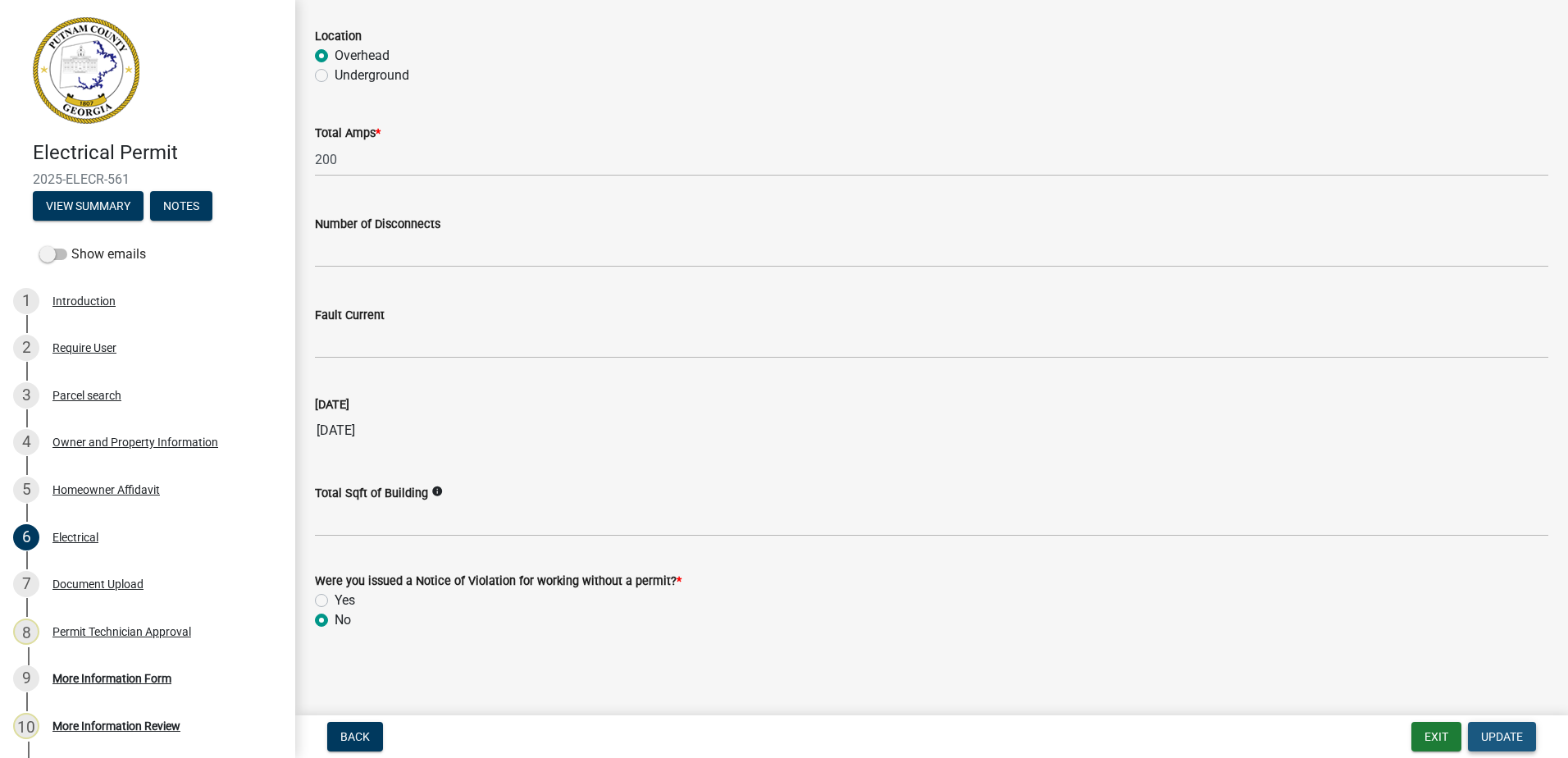
click at [1490, 736] on span "Update" at bounding box center [1501, 736] width 42 height 13
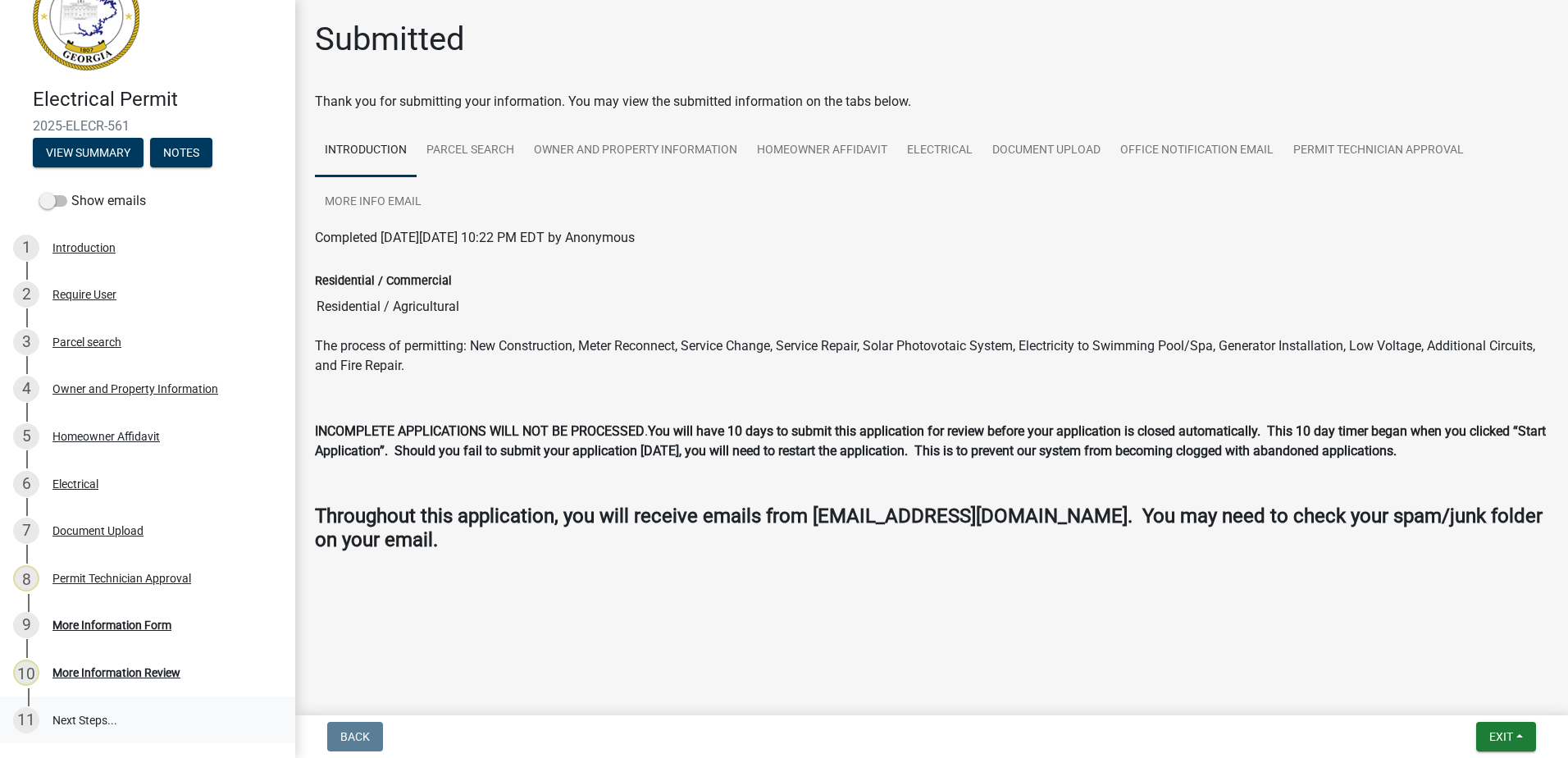
scroll to position [82, 0]
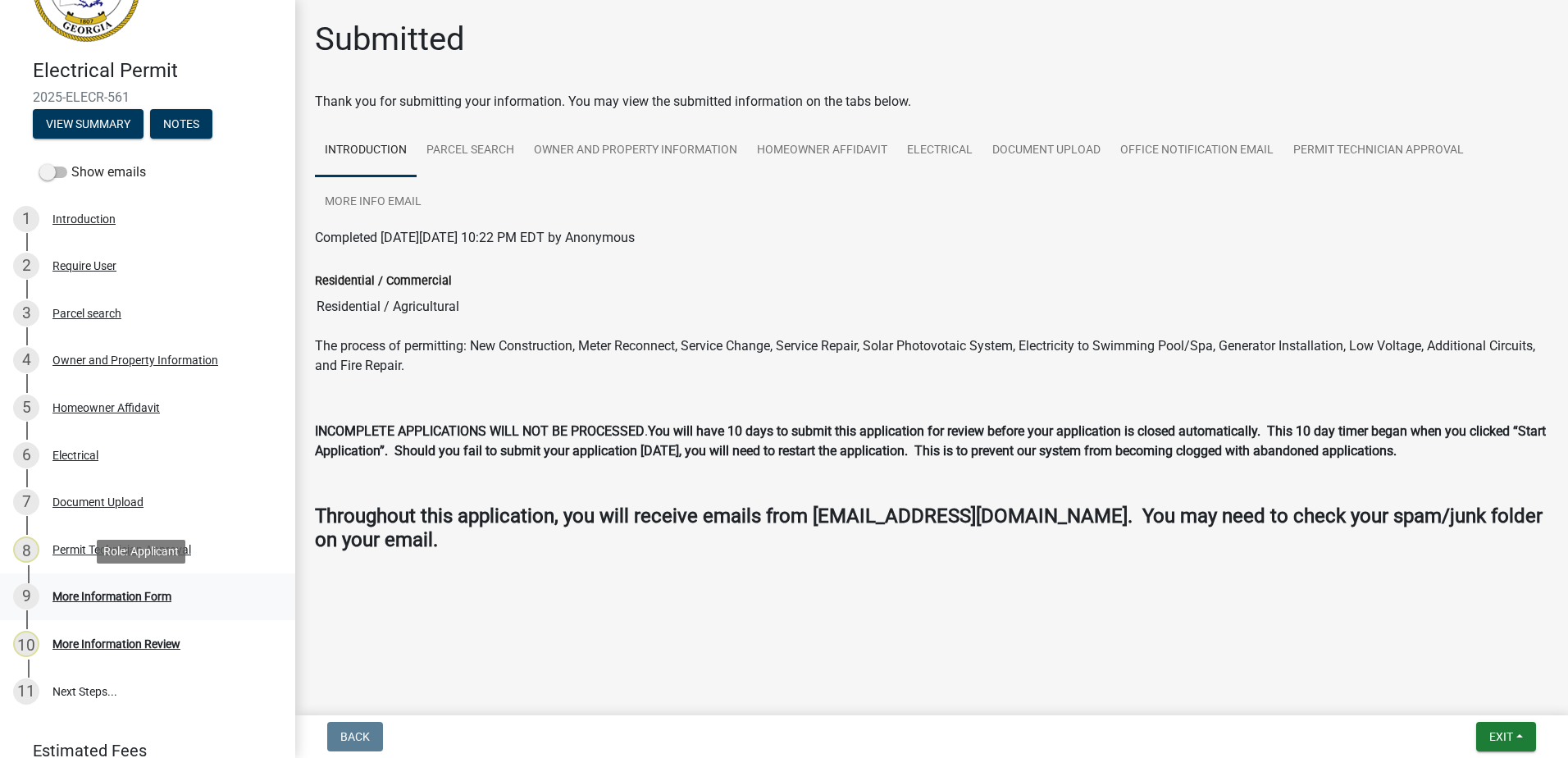
drag, startPoint x: 126, startPoint y: 615, endPoint x: 129, endPoint y: 604, distance: 11.4
click at [126, 611] on link "9 More Information Form" at bounding box center [147, 597] width 295 height 48
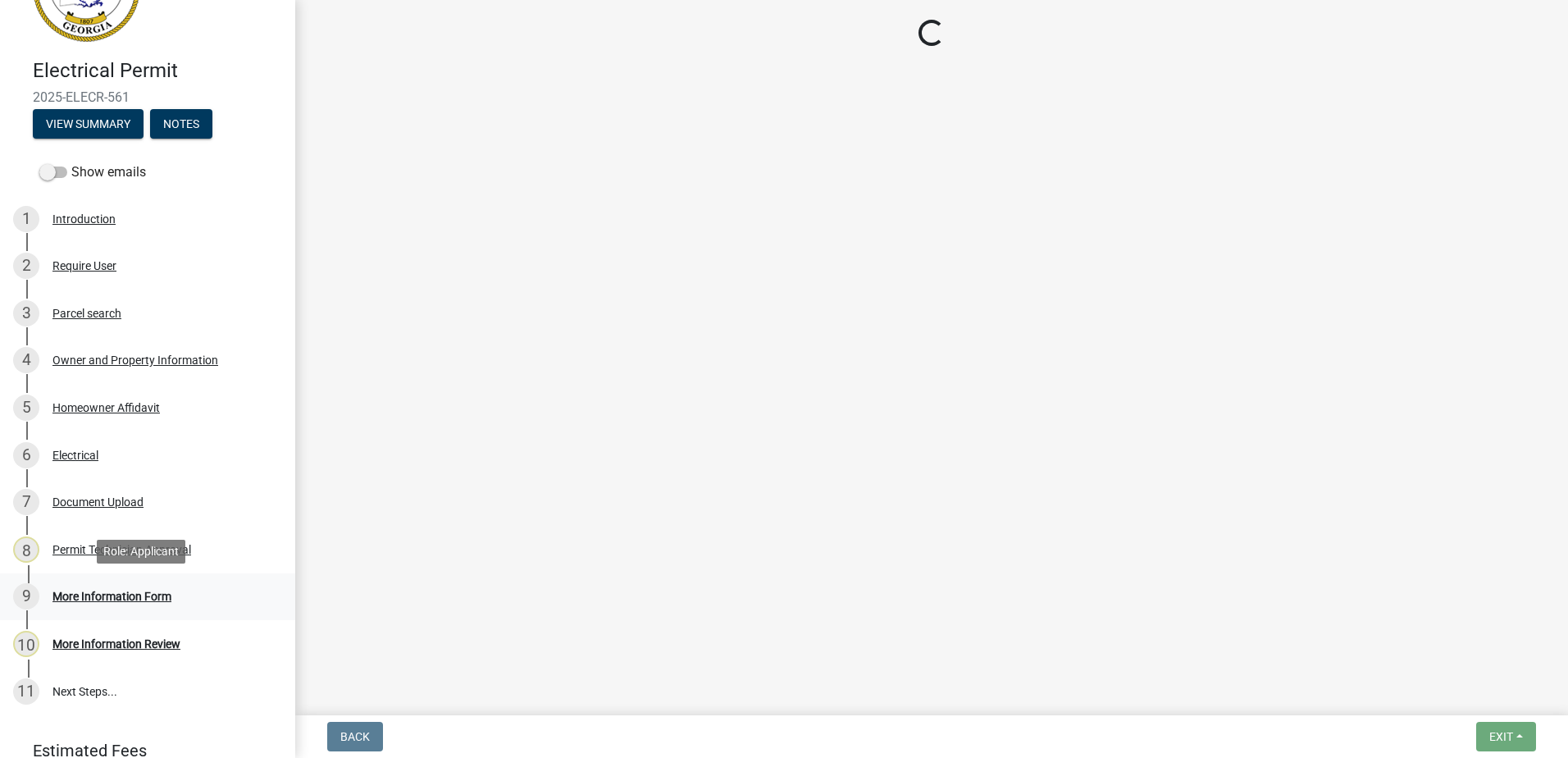
click at [129, 603] on div "9 More Information Form" at bounding box center [141, 596] width 256 height 26
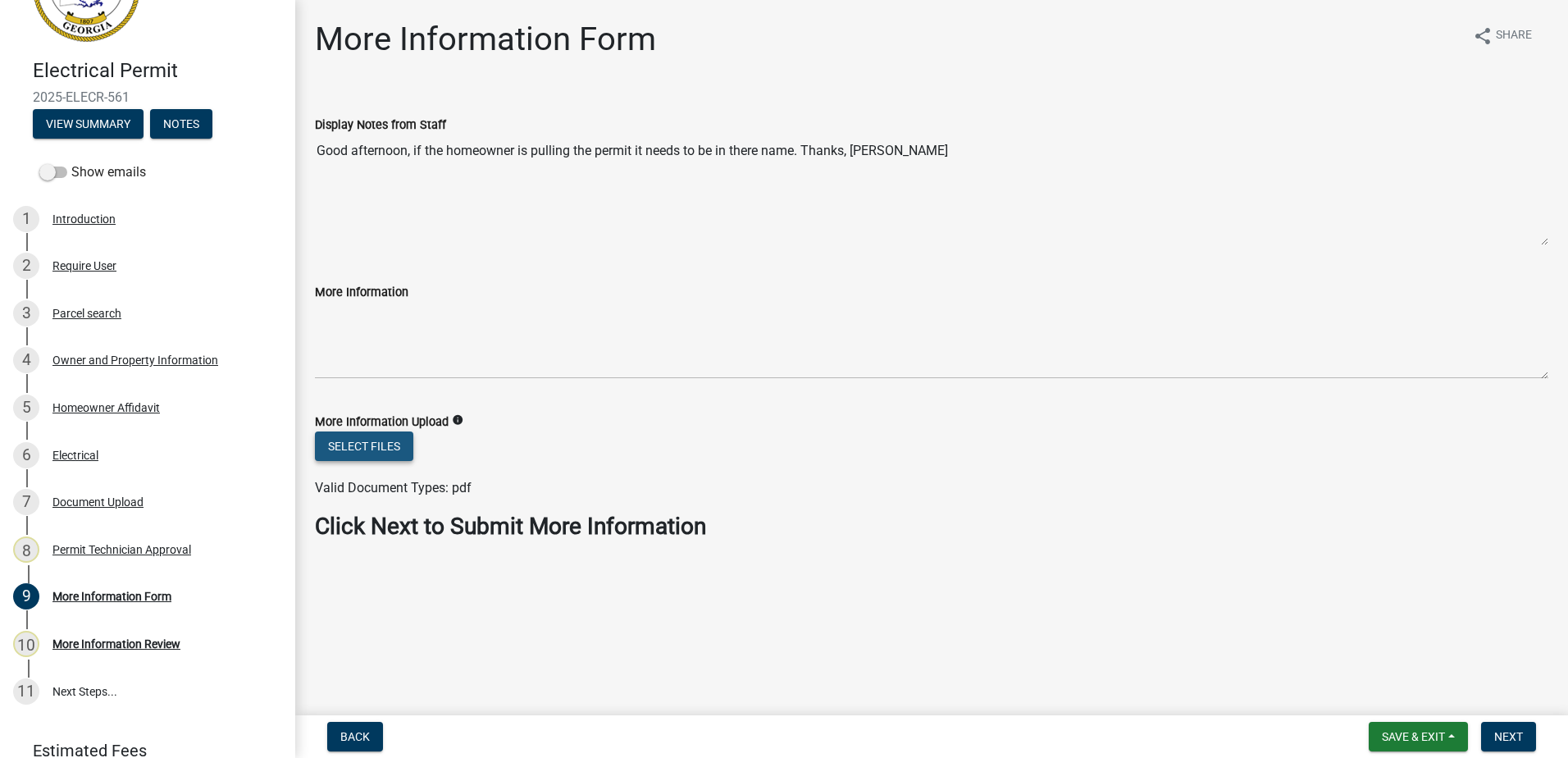
click at [356, 438] on button "Select files" at bounding box center [363, 446] width 98 height 30
click at [361, 440] on button "Select files" at bounding box center [363, 446] width 98 height 30
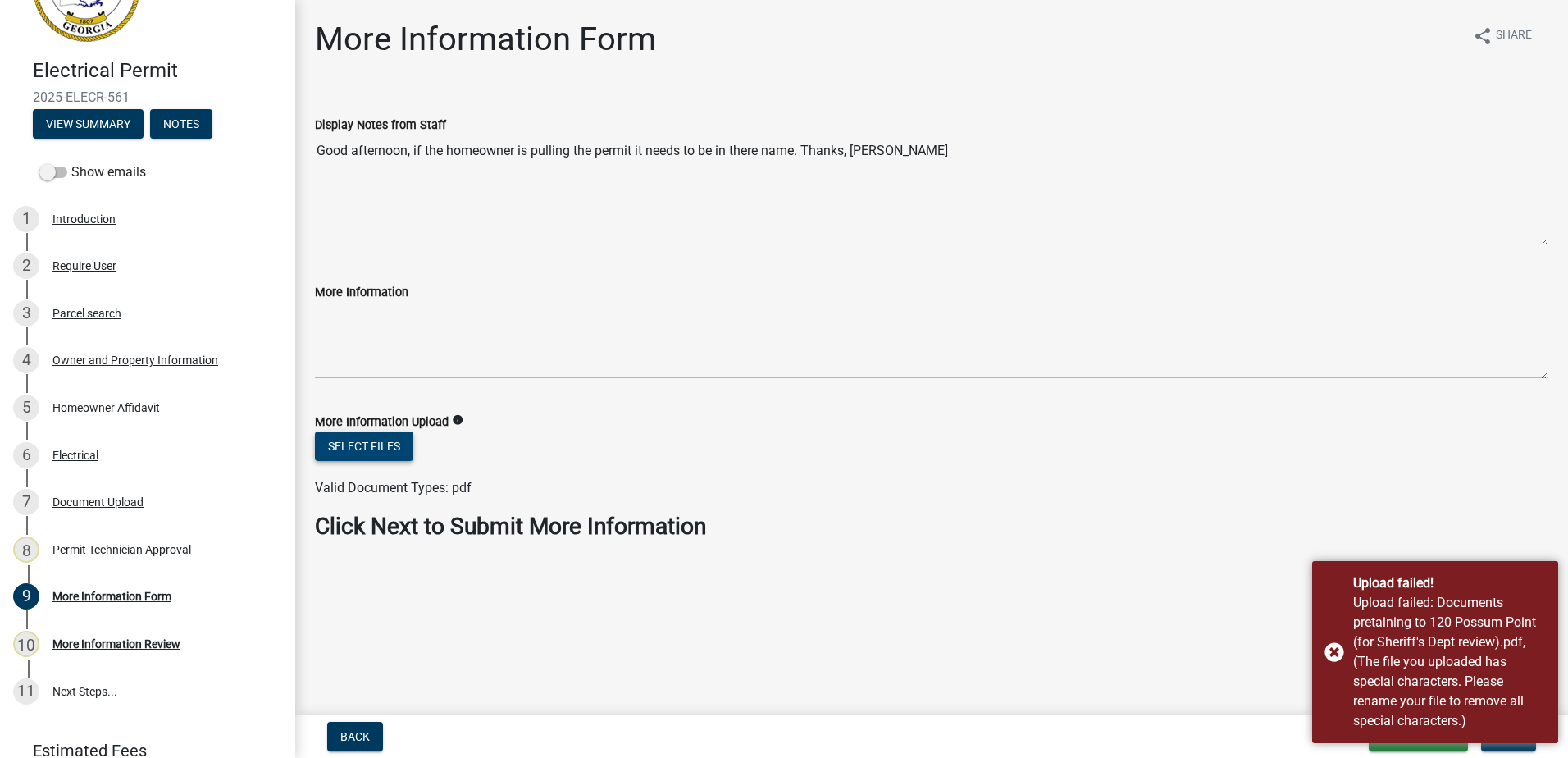
click at [336, 456] on button "Select files" at bounding box center [363, 446] width 98 height 30
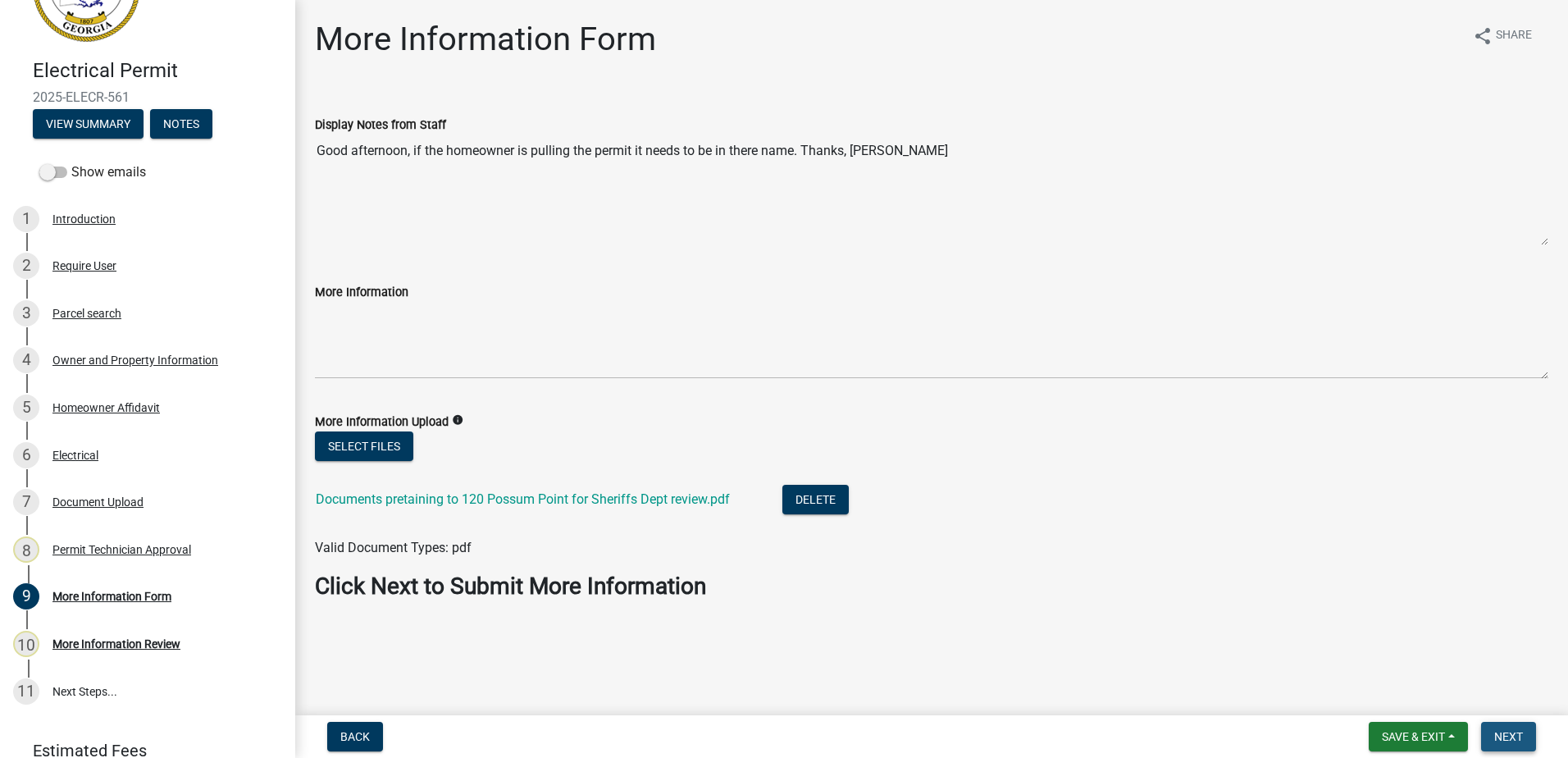
click at [1507, 727] on button "Next" at bounding box center [1507, 737] width 55 height 30
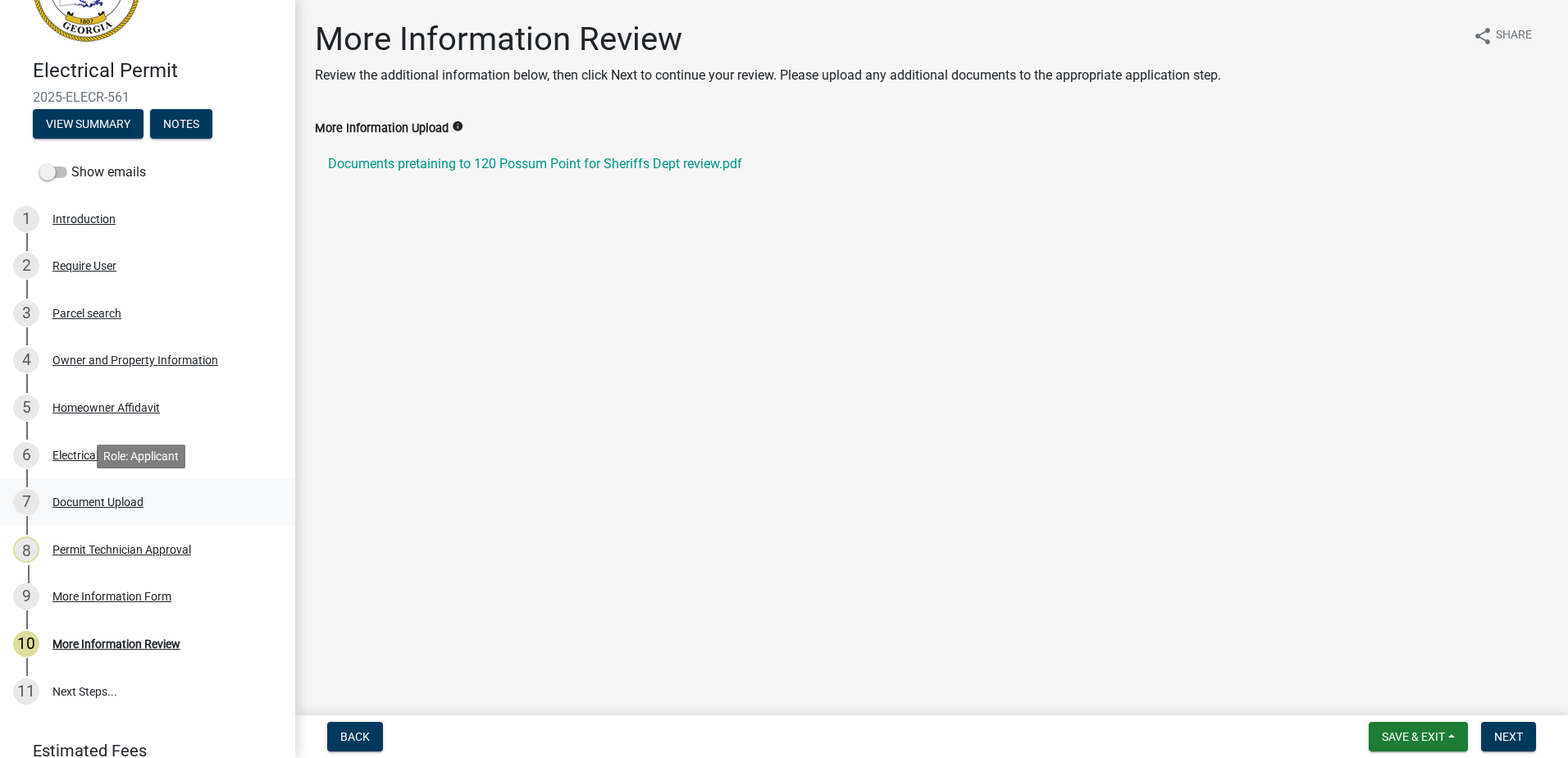
click at [115, 493] on div "7 Document Upload" at bounding box center [141, 502] width 256 height 26
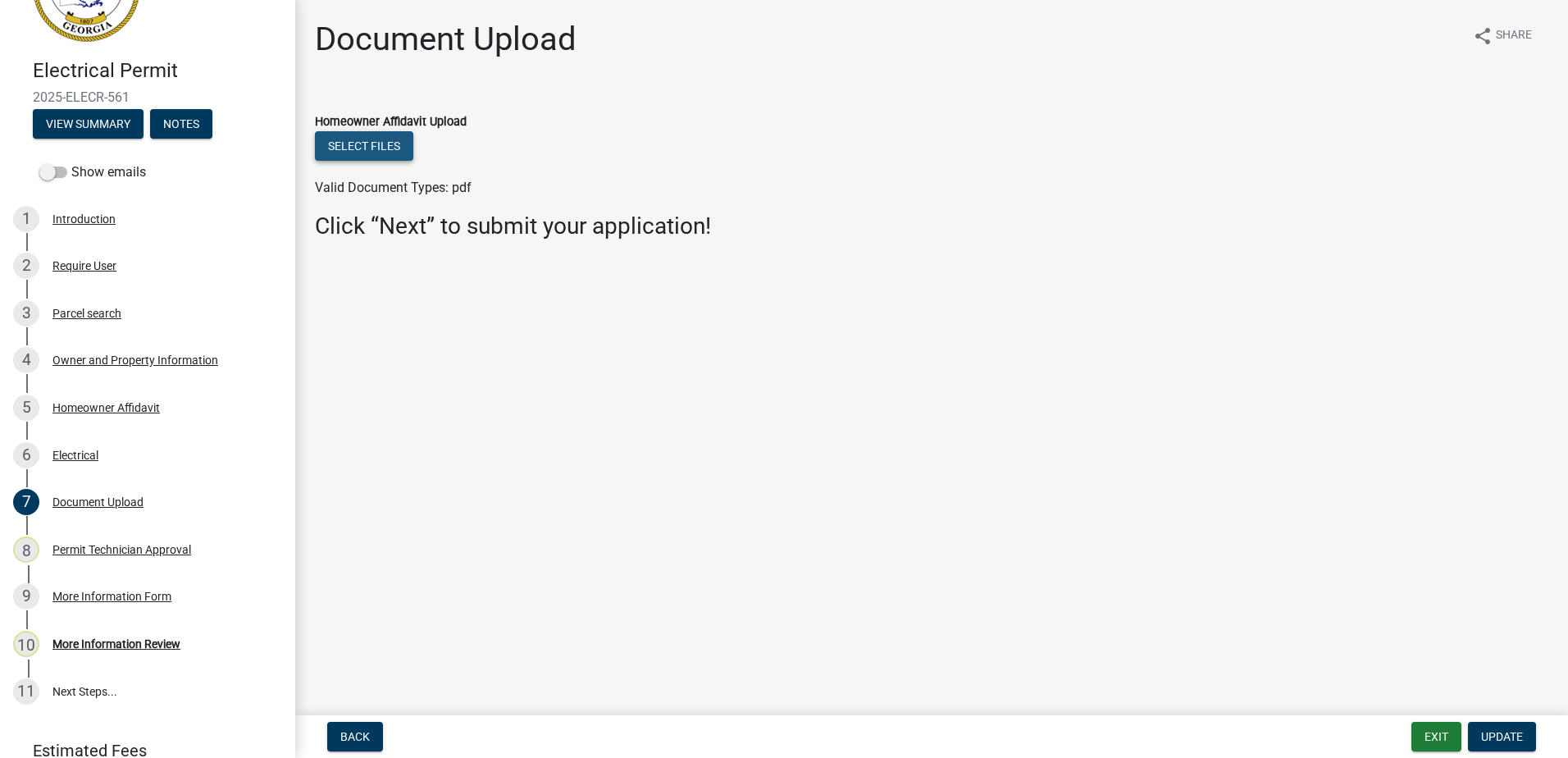
click at [406, 143] on button "Select files" at bounding box center [363, 146] width 98 height 30
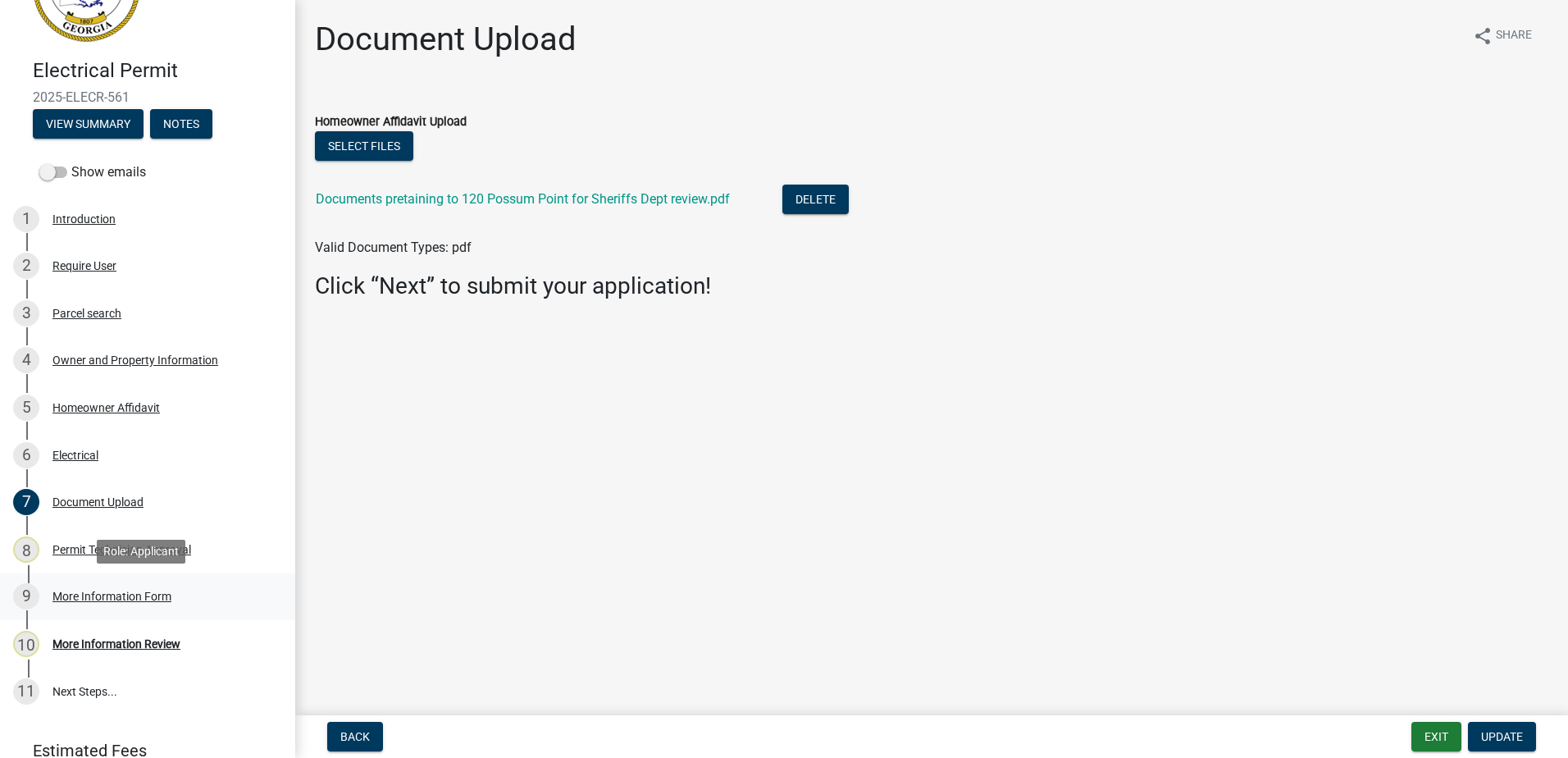
click at [115, 591] on div "More Information Form" at bounding box center [112, 597] width 119 height 12
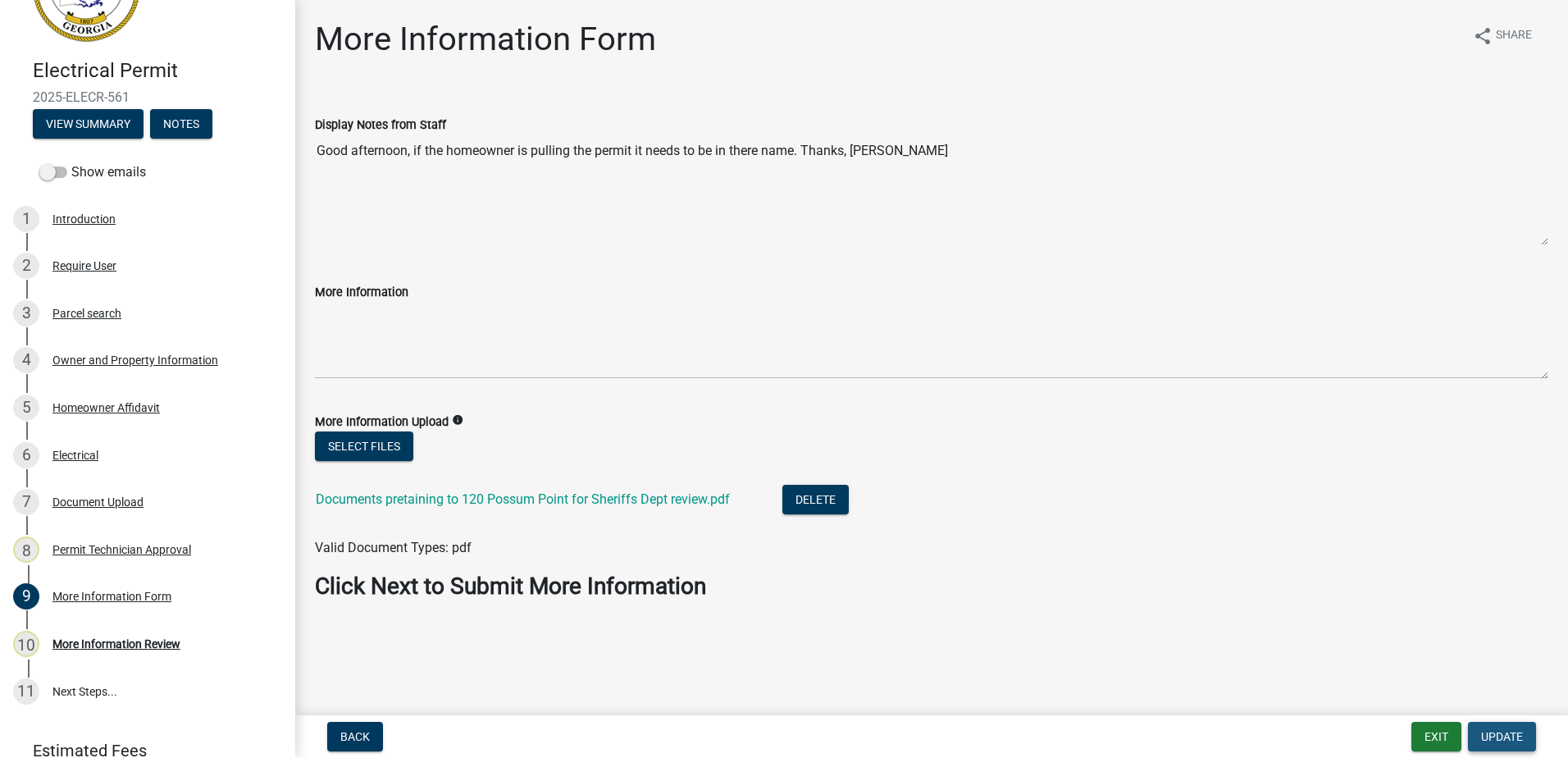
click at [1513, 746] on button "Update" at bounding box center [1501, 737] width 69 height 30
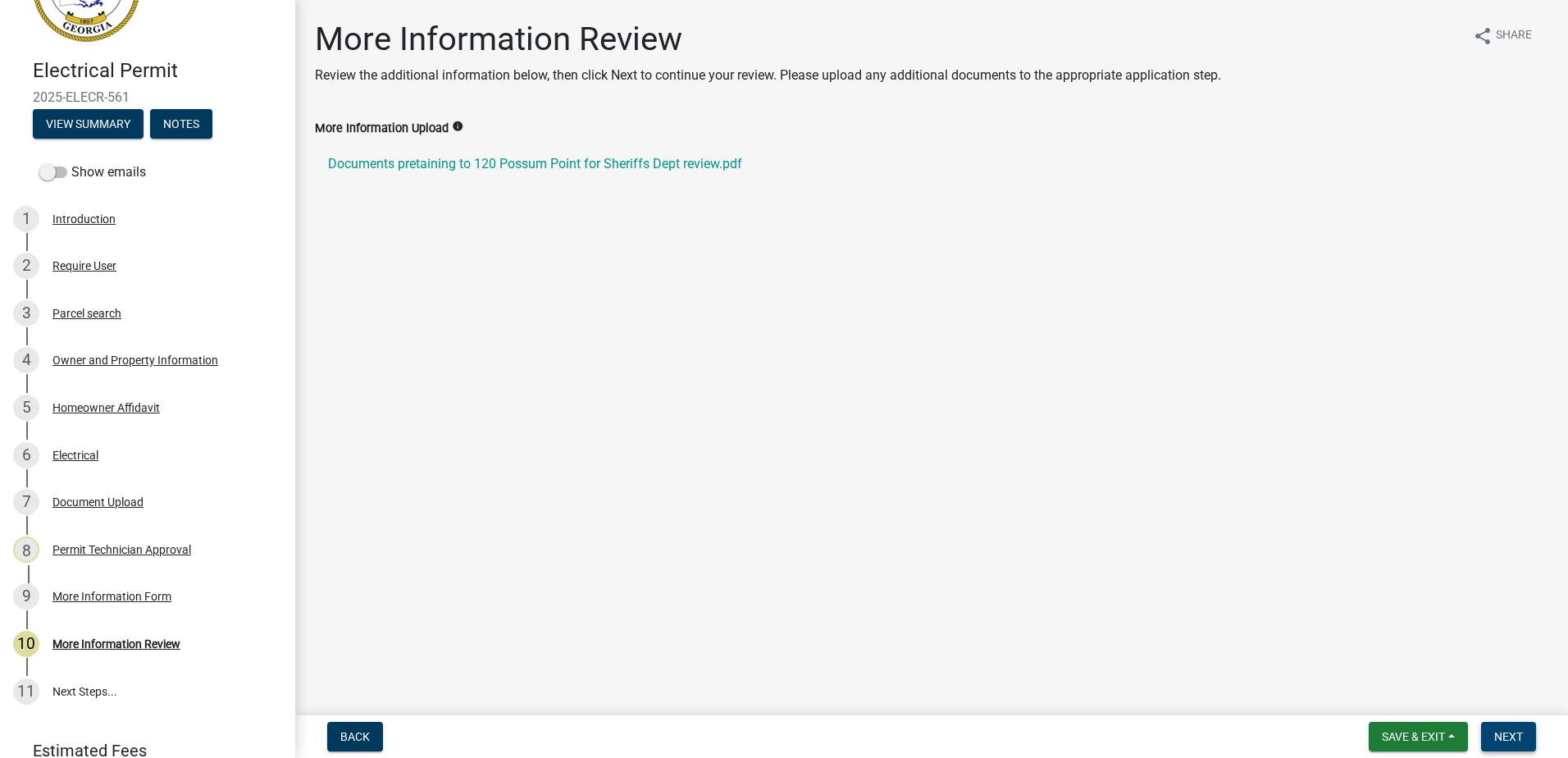
click at [1491, 732] on button "Next" at bounding box center [1507, 737] width 55 height 30
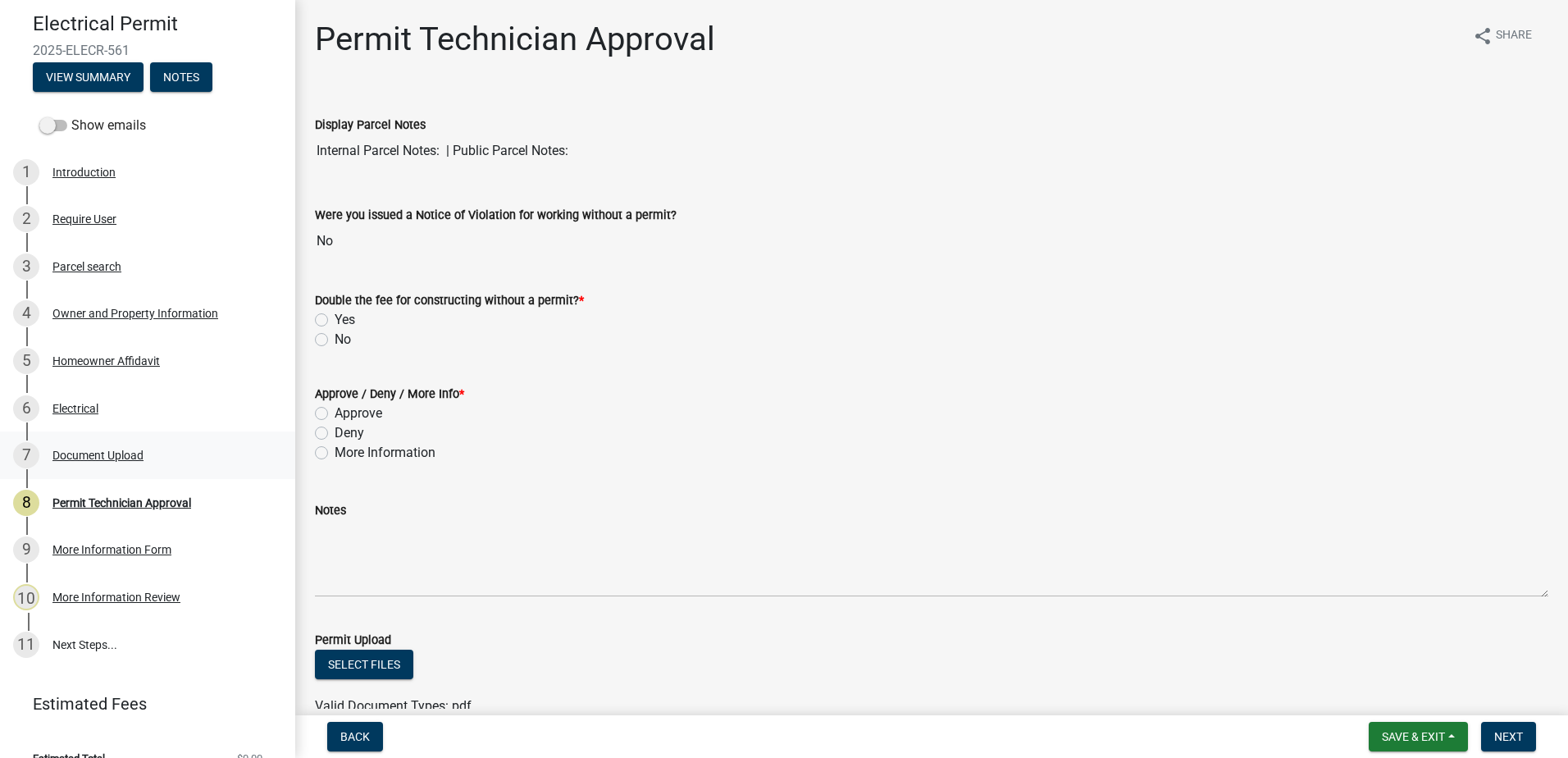
scroll to position [154, 0]
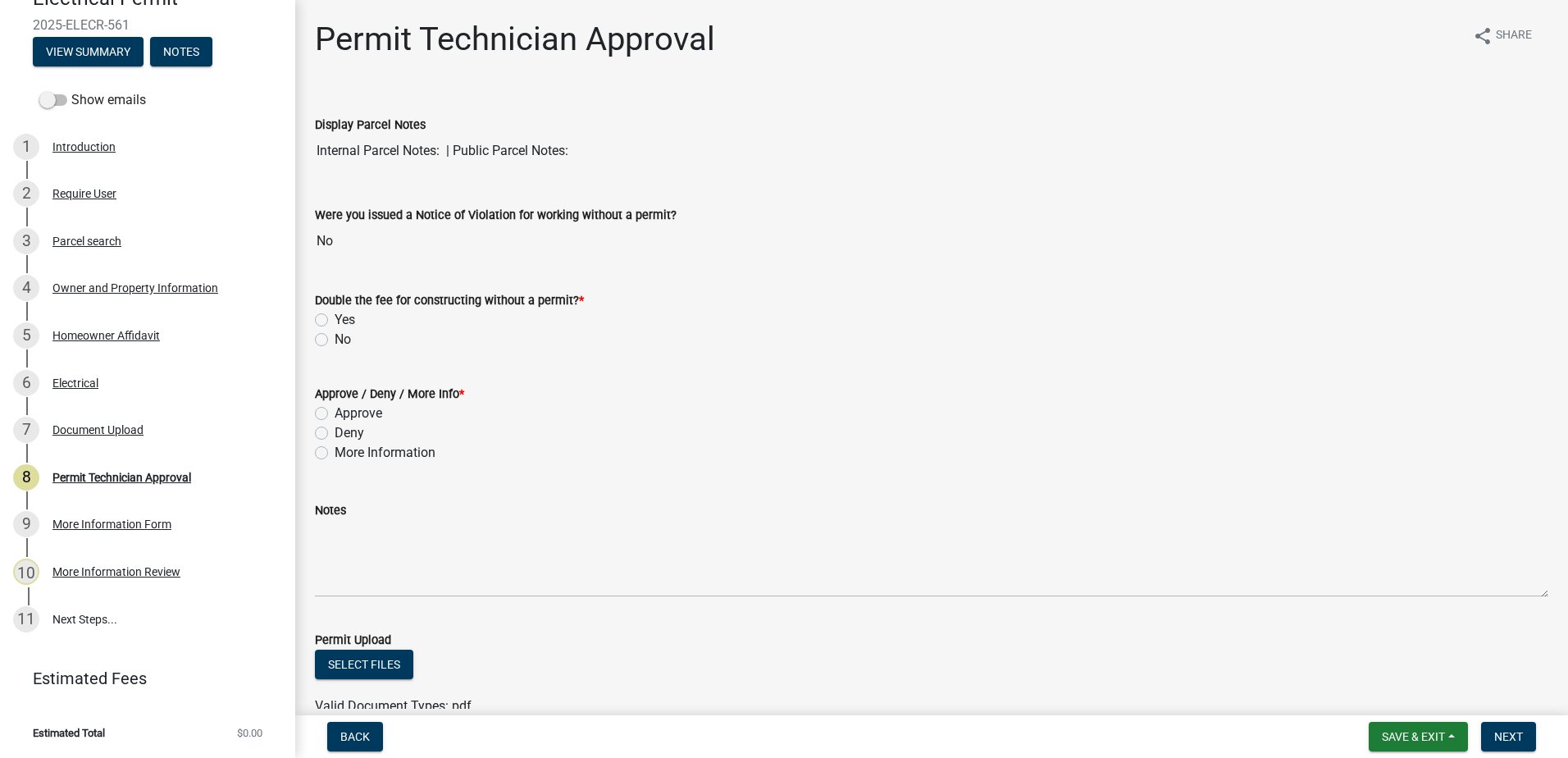
click at [335, 339] on label "No" at bounding box center [343, 340] width 17 height 20
click at [335, 339] on input "No" at bounding box center [340, 335] width 11 height 11
radio input "true"
click at [335, 409] on label "Approve" at bounding box center [358, 413] width 48 height 20
click at [335, 409] on input "Approve" at bounding box center [340, 408] width 11 height 11
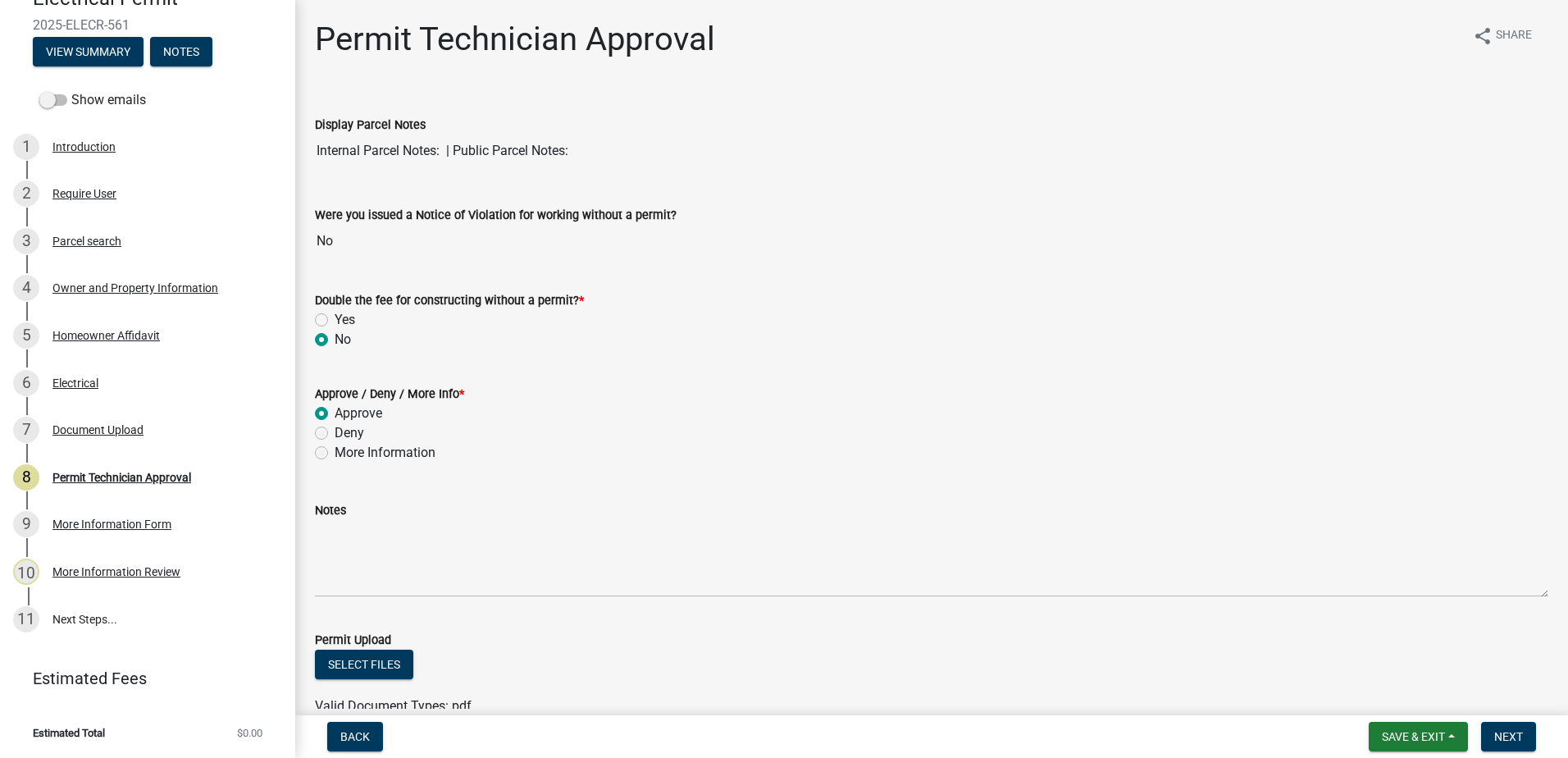
radio input "true"
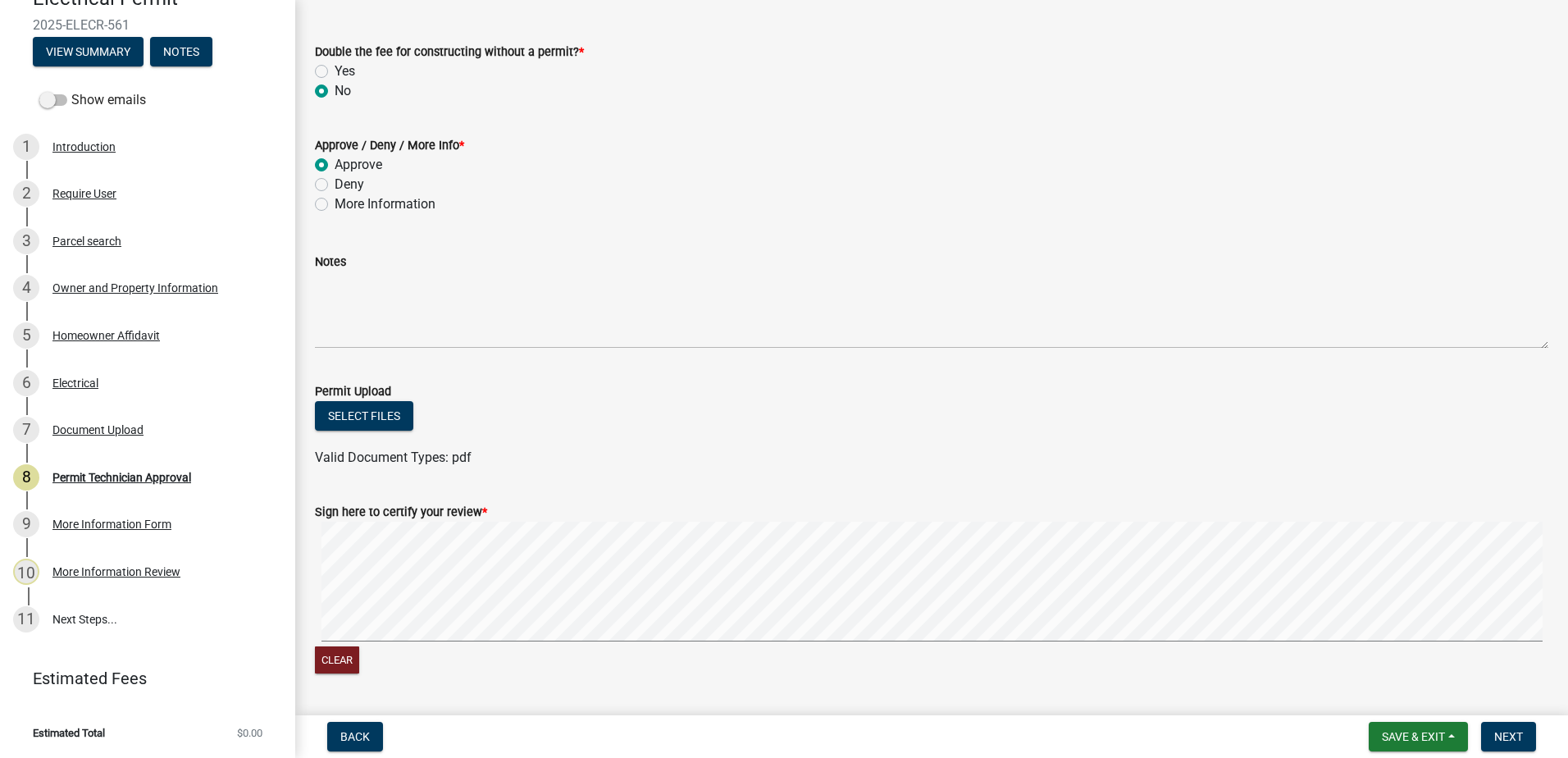
scroll to position [296, 0]
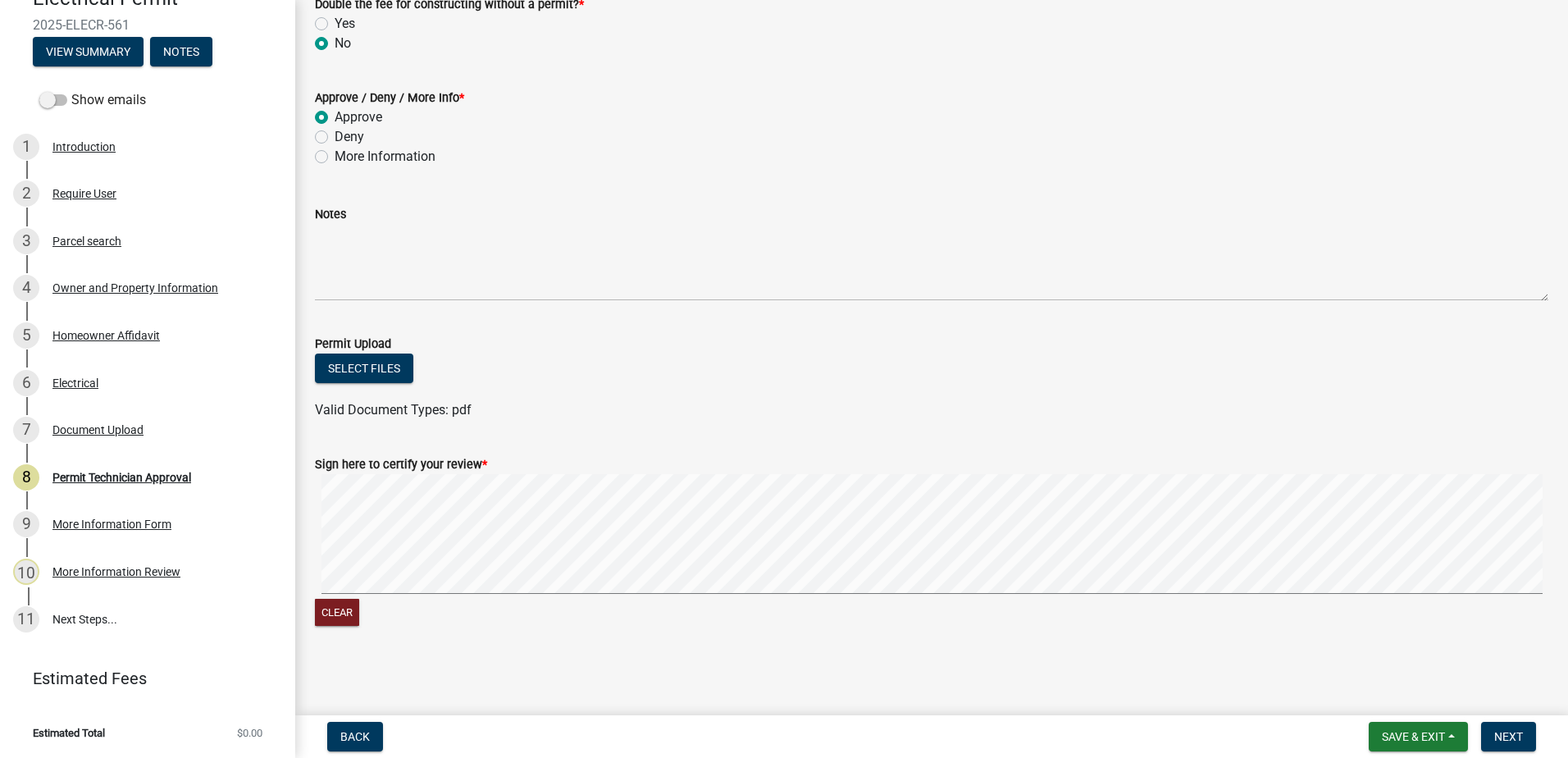
click at [353, 607] on div "Clear" at bounding box center [931, 551] width 1233 height 156
click at [1111, 215] on wm-data-entity-input-list "Display Parcel Notes Internal Parcel Notes: | Public Parcel Notes: Were you iss…" at bounding box center [931, 220] width 1233 height 849
click at [329, 614] on button "Clear" at bounding box center [337, 612] width 45 height 27
click at [394, 610] on div "Clear" at bounding box center [931, 551] width 1233 height 156
click at [413, 534] on form "Sign here to certify your review * Clear" at bounding box center [931, 532] width 1233 height 196
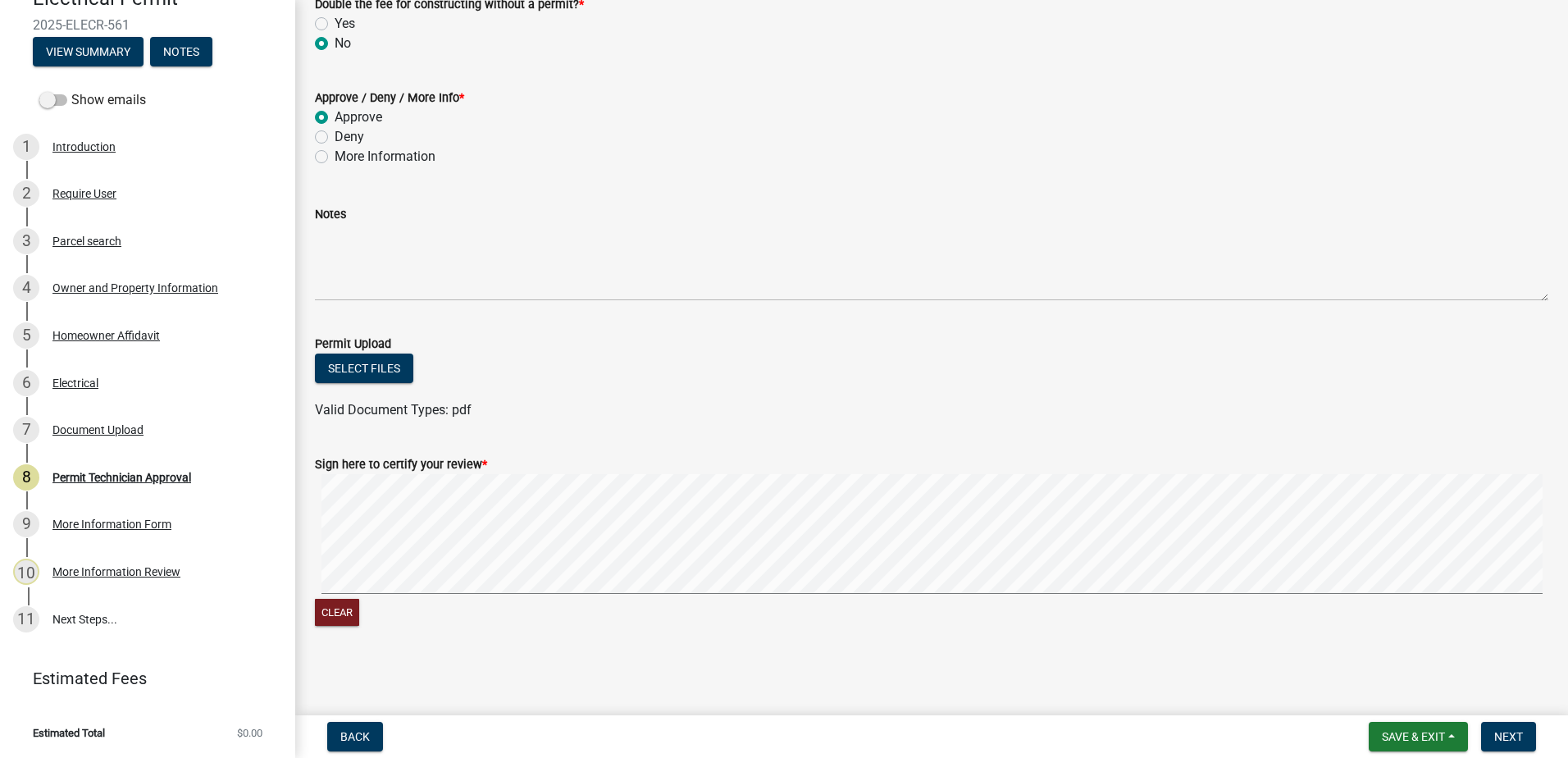
click at [689, 463] on form "Sign here to certify your review * Clear" at bounding box center [931, 532] width 1233 height 196
click at [1514, 735] on span "Next" at bounding box center [1508, 736] width 29 height 13
